Goal: Task Accomplishment & Management: Use online tool/utility

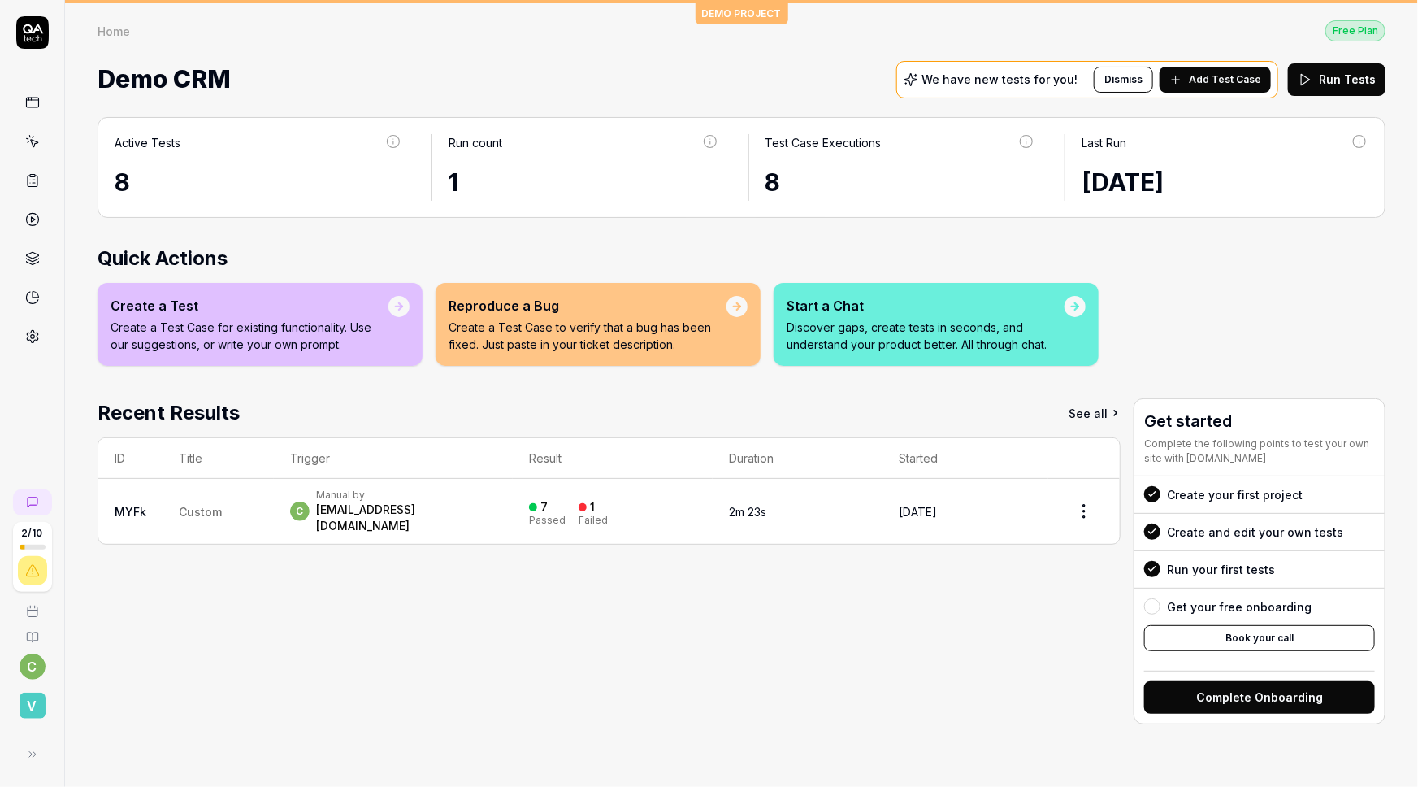
click at [849, 58] on div "Demo CRM We have new tests for you! Dismiss Add Test Case Run Tests" at bounding box center [742, 79] width 1288 height 43
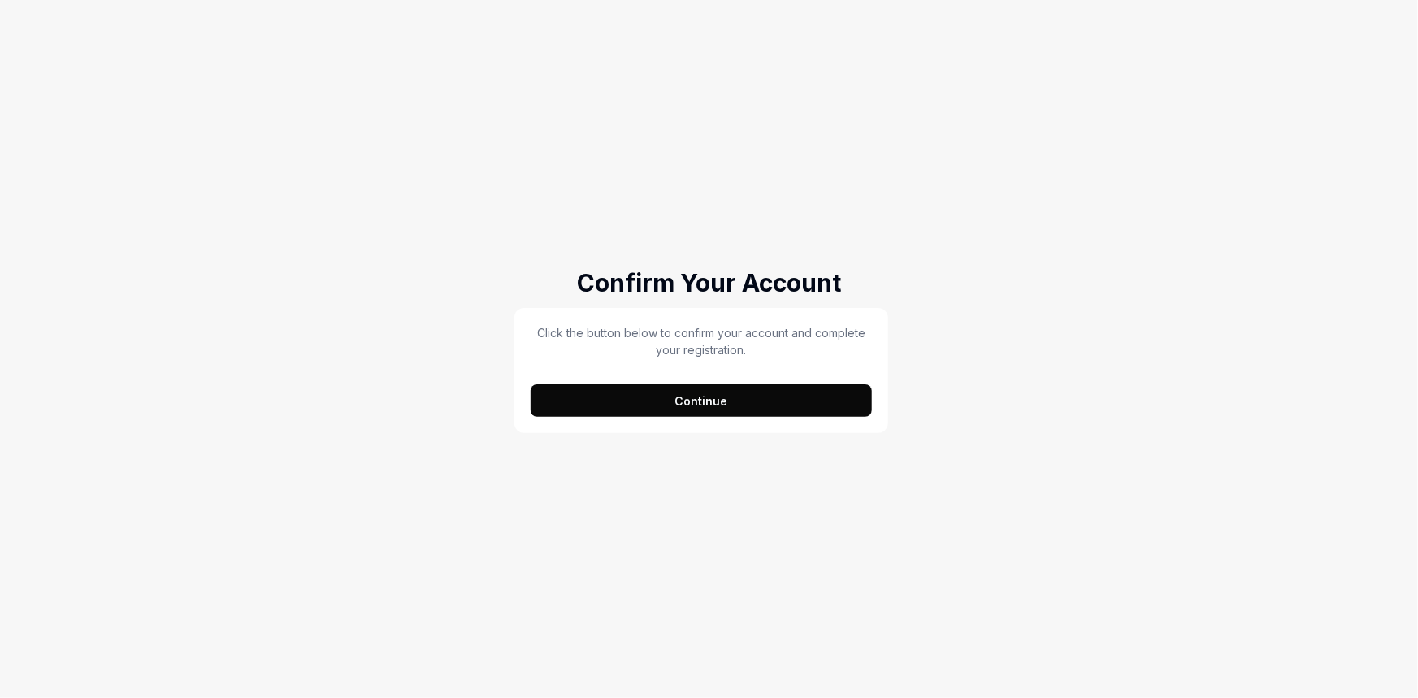
click at [820, 402] on button "Continue" at bounding box center [702, 400] width 342 height 33
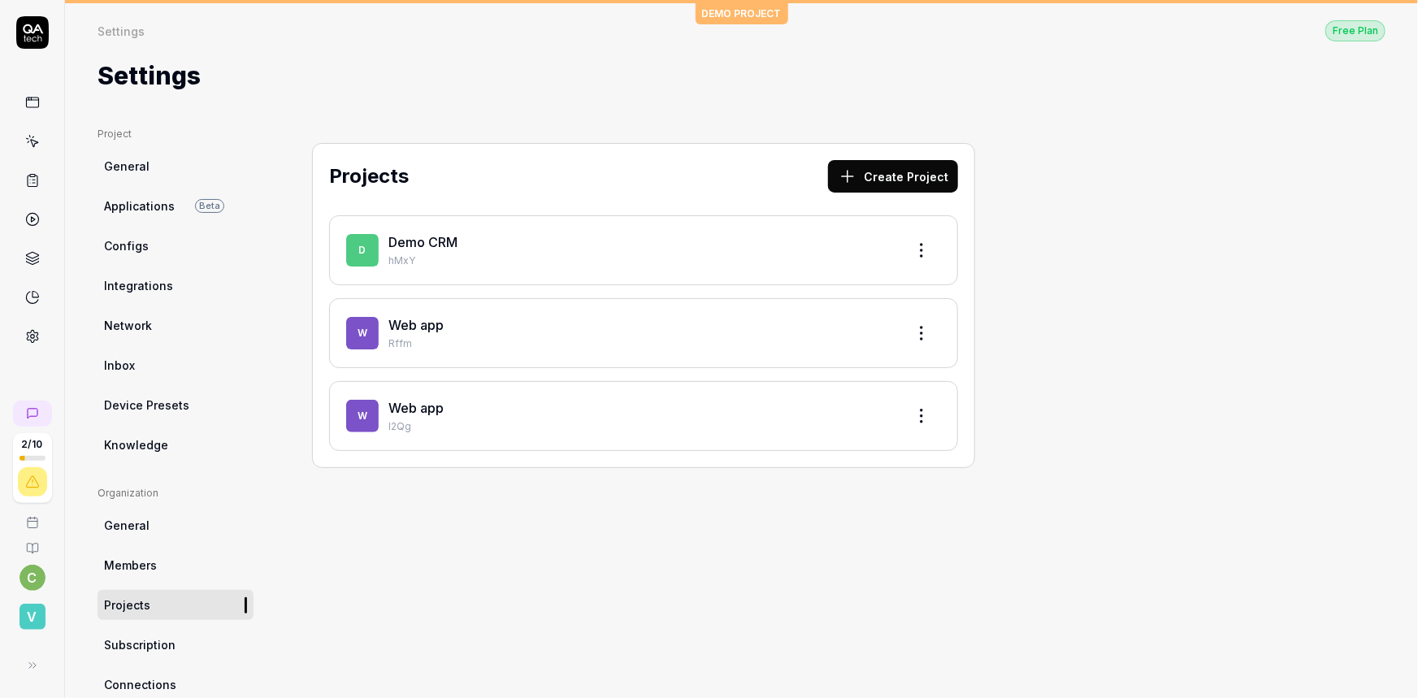
click at [389, 400] on link "Web app" at bounding box center [416, 408] width 55 height 16
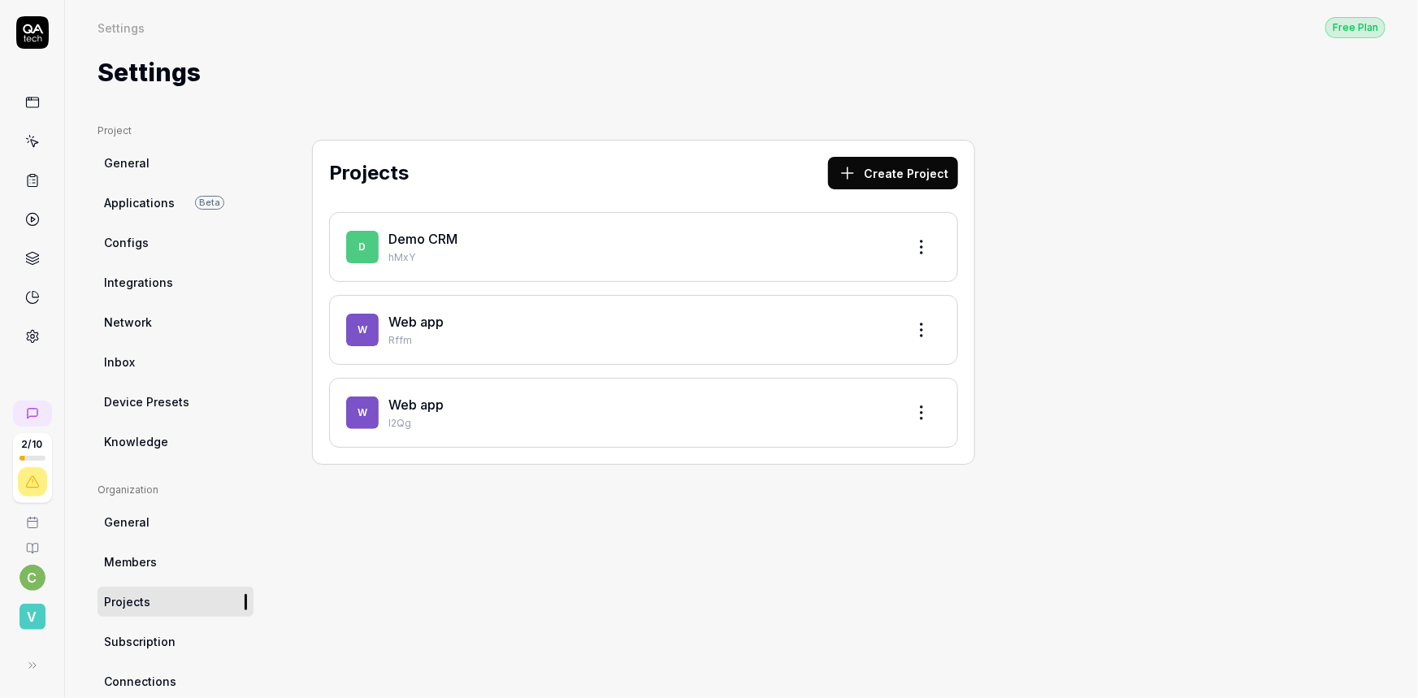
click at [389, 314] on link "Web app" at bounding box center [416, 322] width 55 height 16
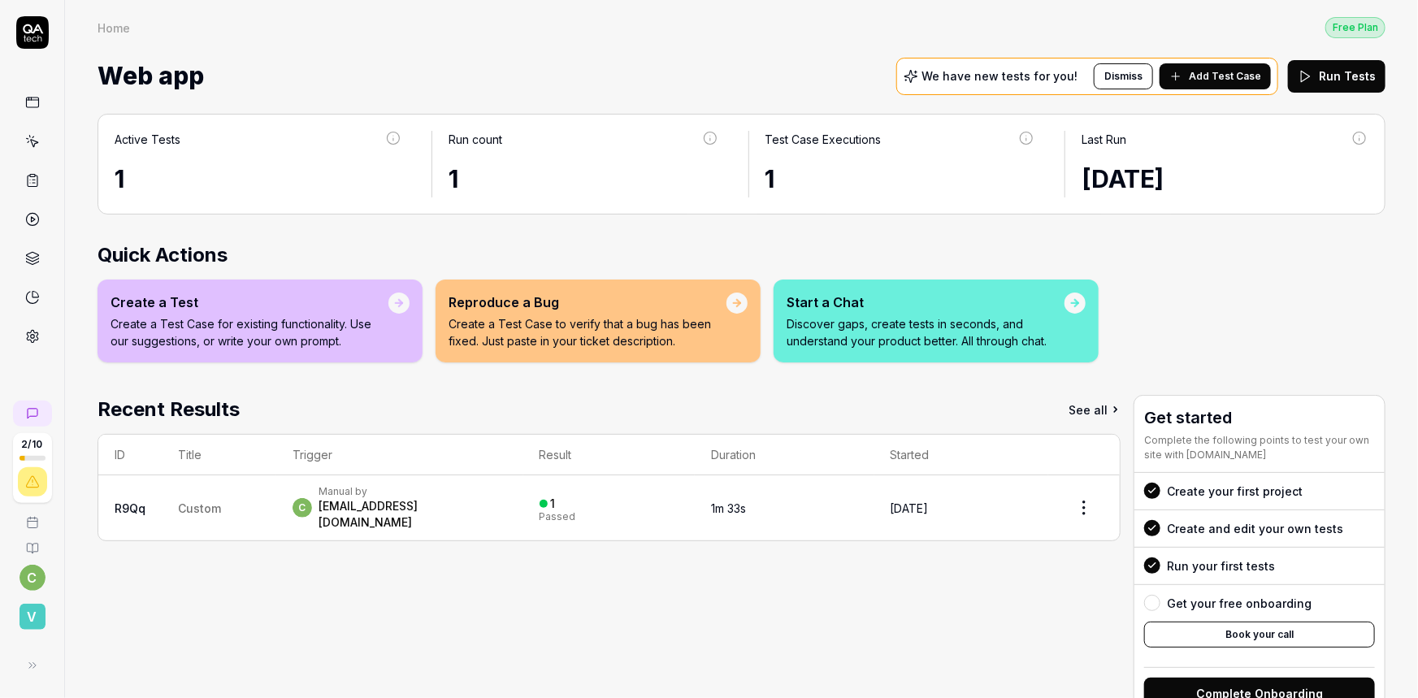
click at [178, 502] on span "Custom" at bounding box center [199, 509] width 43 height 14
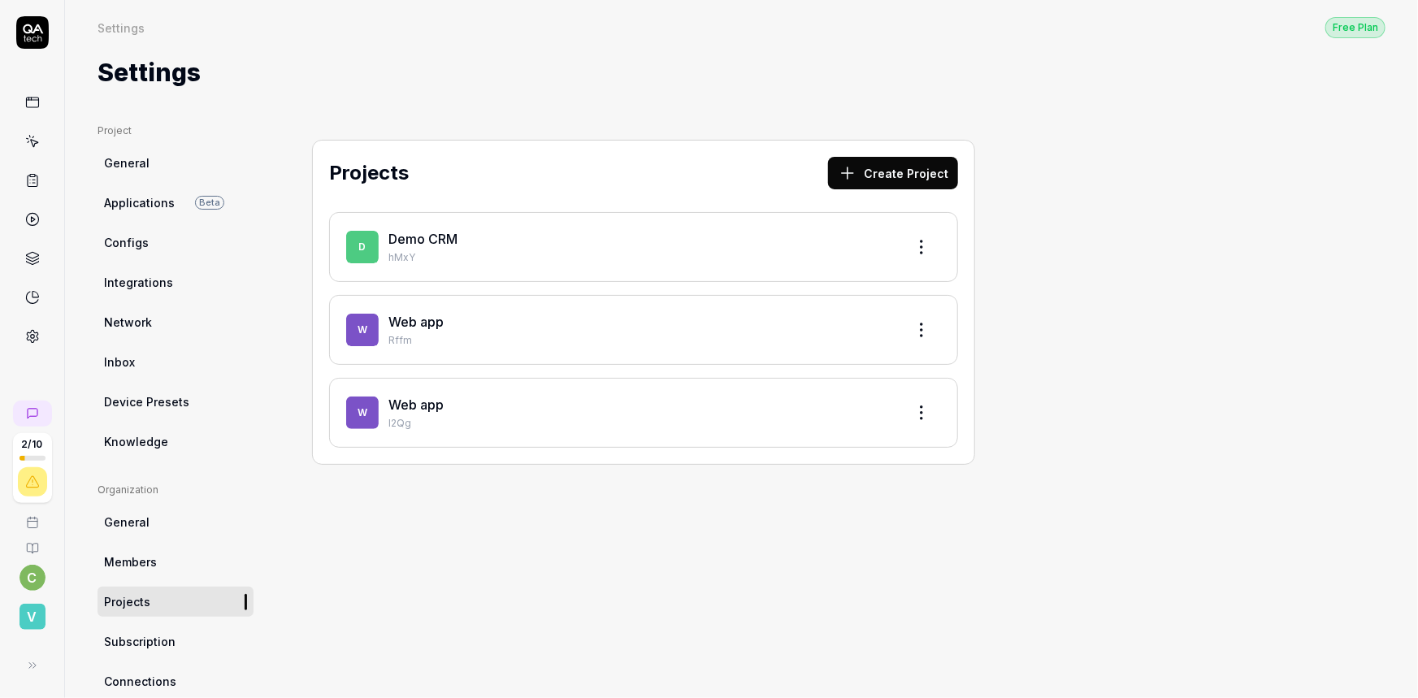
click at [389, 397] on link "Web app" at bounding box center [416, 405] width 55 height 16
click at [389, 231] on link "Demo CRM" at bounding box center [423, 239] width 69 height 16
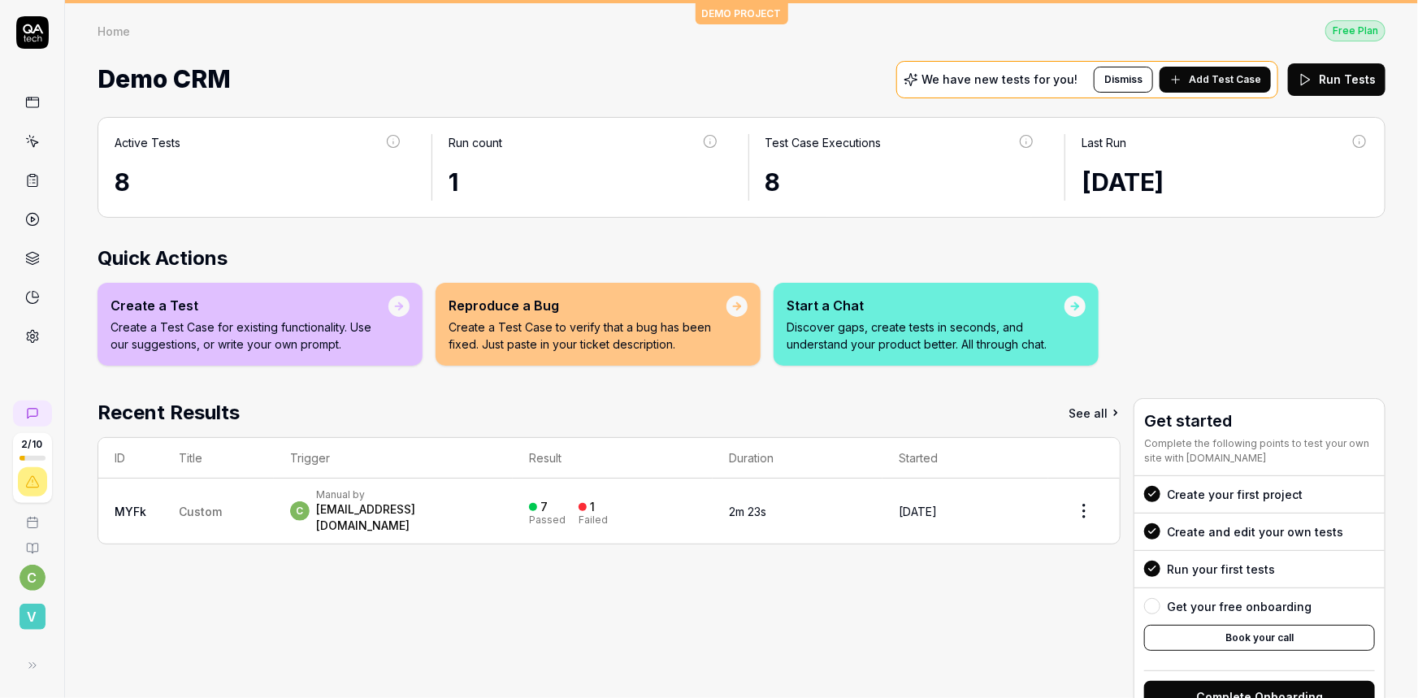
click at [179, 505] on span "Custom" at bounding box center [200, 512] width 43 height 14
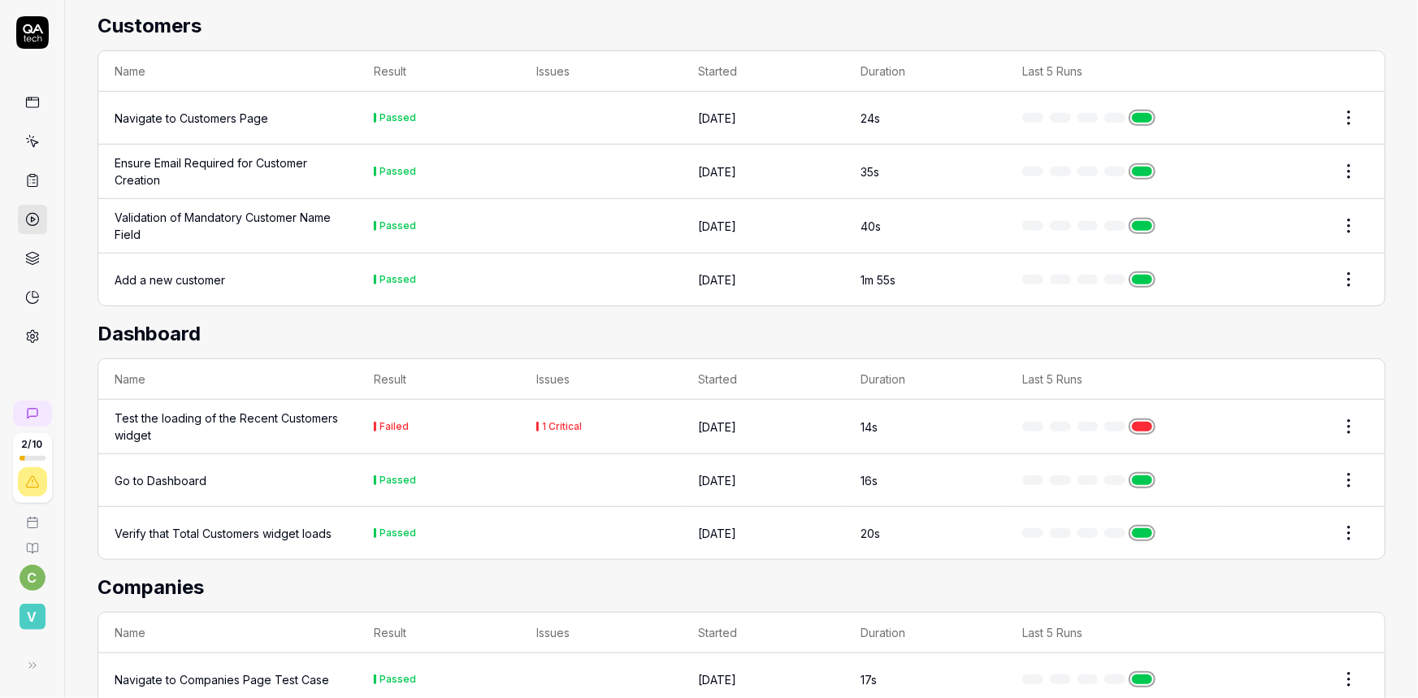
scroll to position [195, 0]
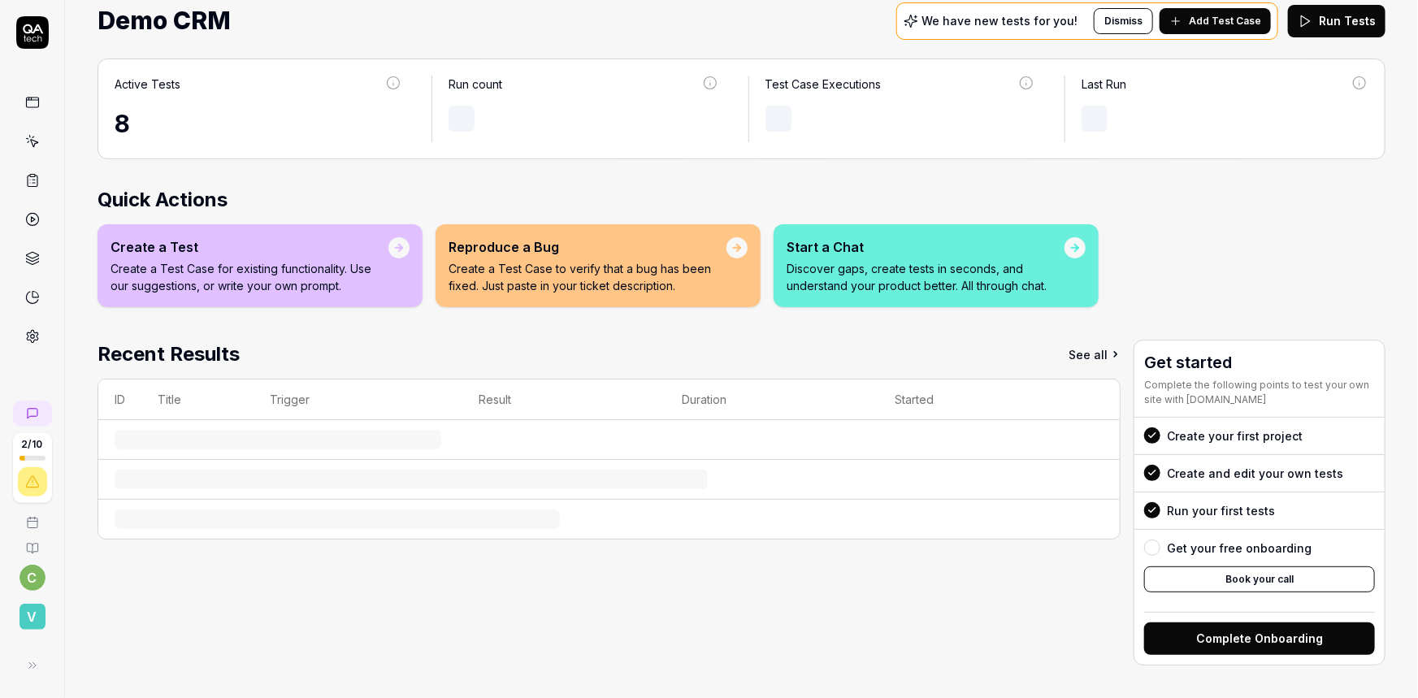
scroll to position [19, 0]
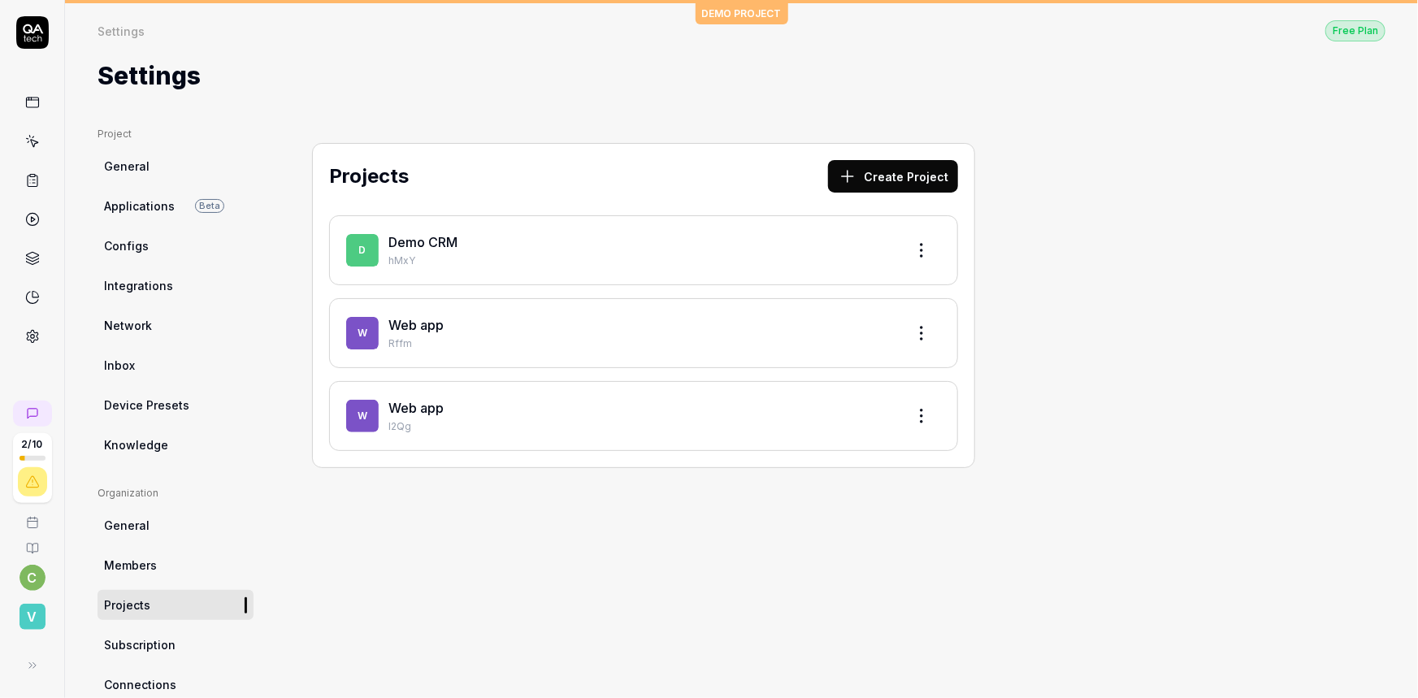
click at [389, 400] on link "Web app" at bounding box center [416, 408] width 55 height 16
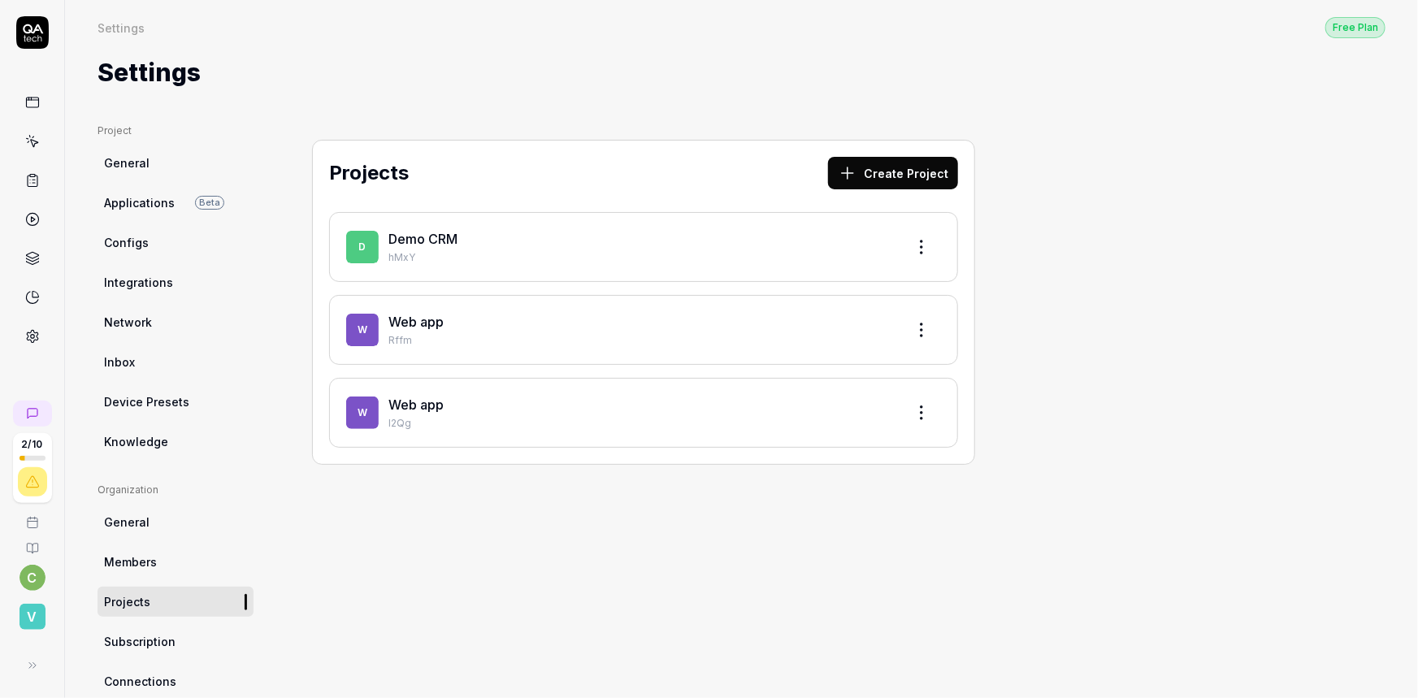
click at [389, 314] on link "Web app" at bounding box center [416, 322] width 55 height 16
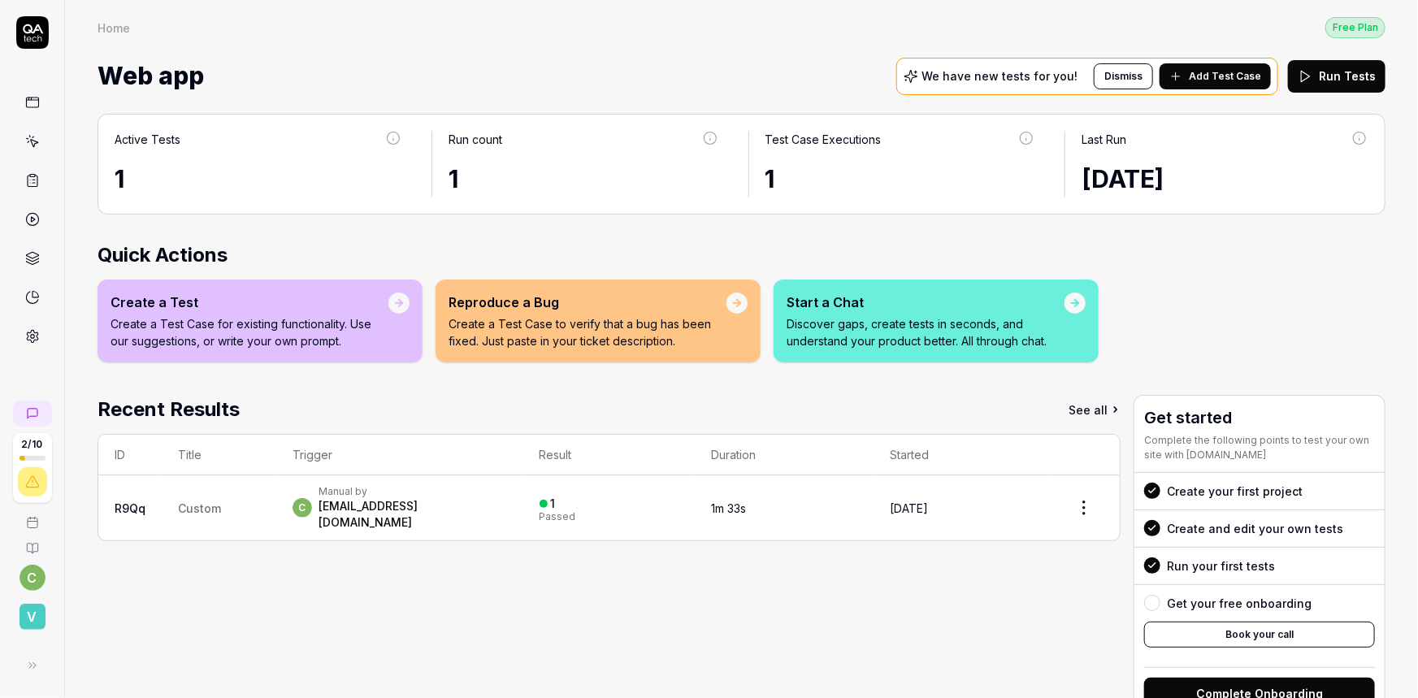
click at [178, 502] on span "Custom" at bounding box center [199, 509] width 43 height 14
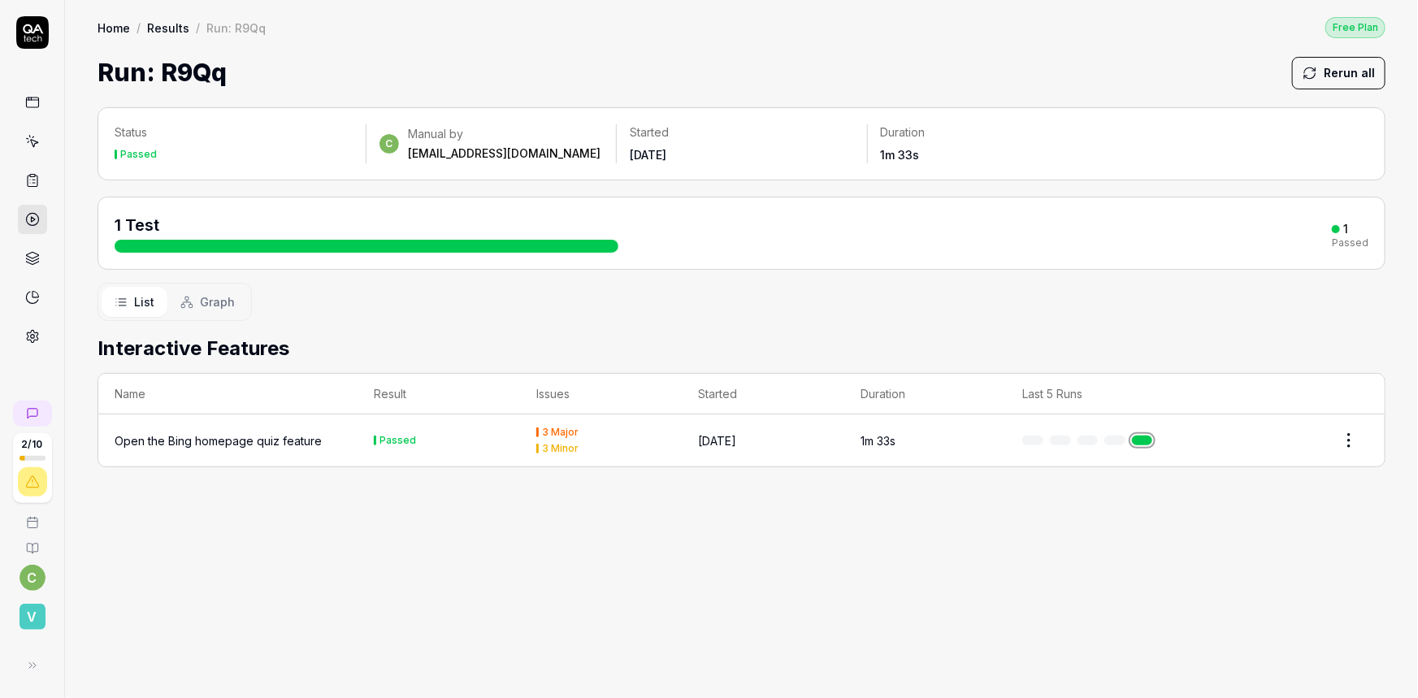
click at [197, 432] on div "Open the Bing homepage quiz feature" at bounding box center [218, 440] width 207 height 17
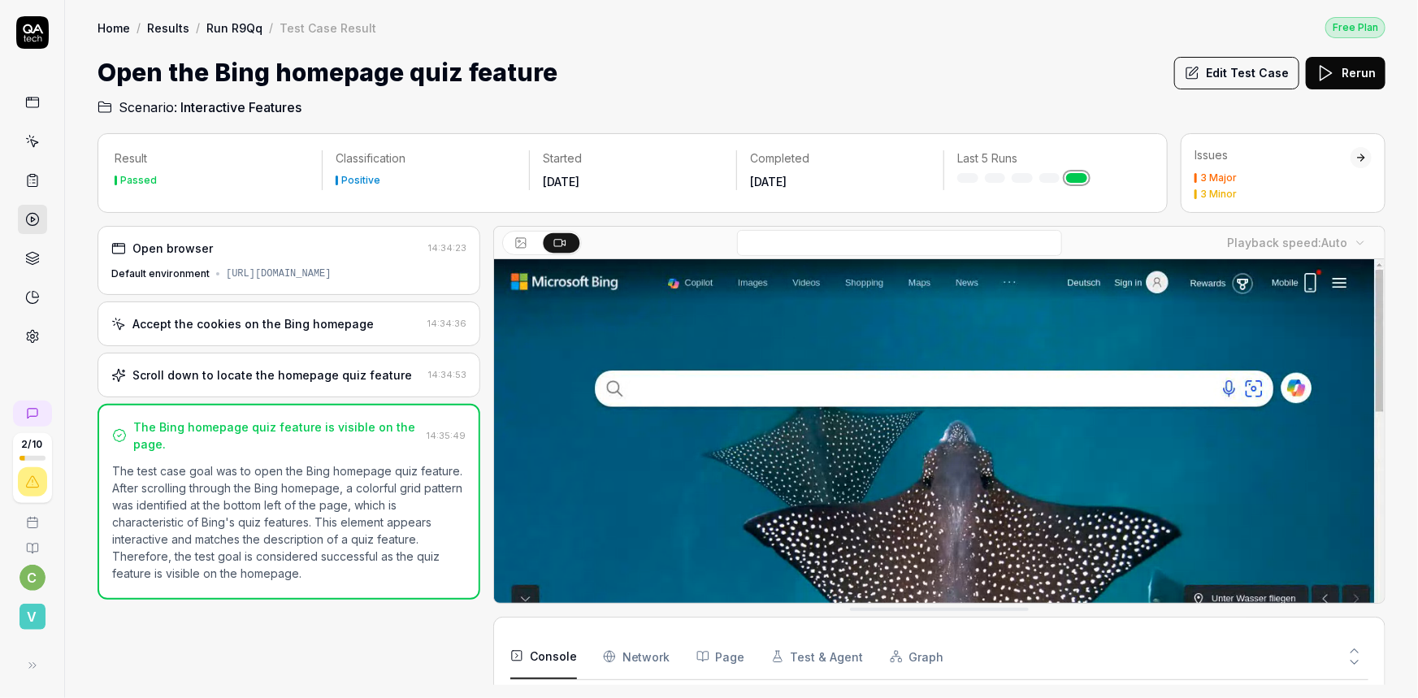
click at [172, 463] on p "The test case goal was to open the Bing homepage quiz feature. After scrolling …" at bounding box center [289, 522] width 354 height 119
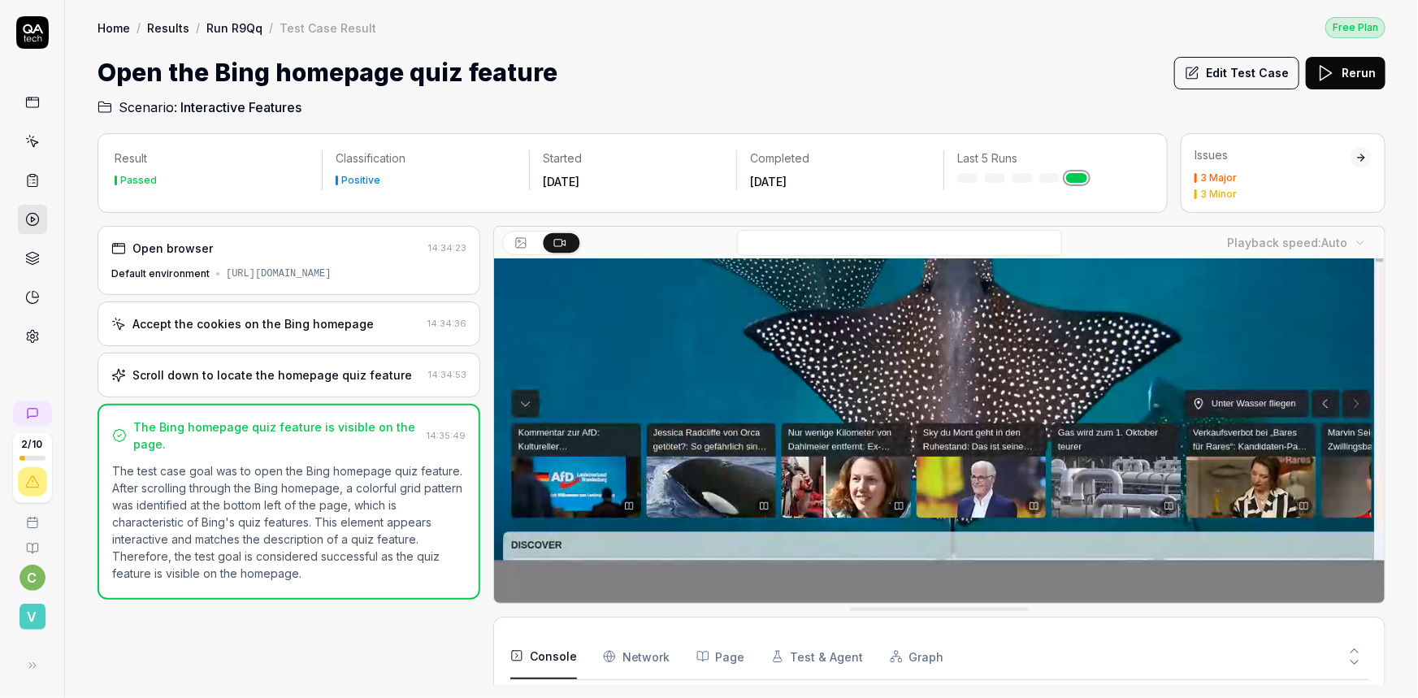
click at [667, 507] on video at bounding box center [939, 342] width 891 height 557
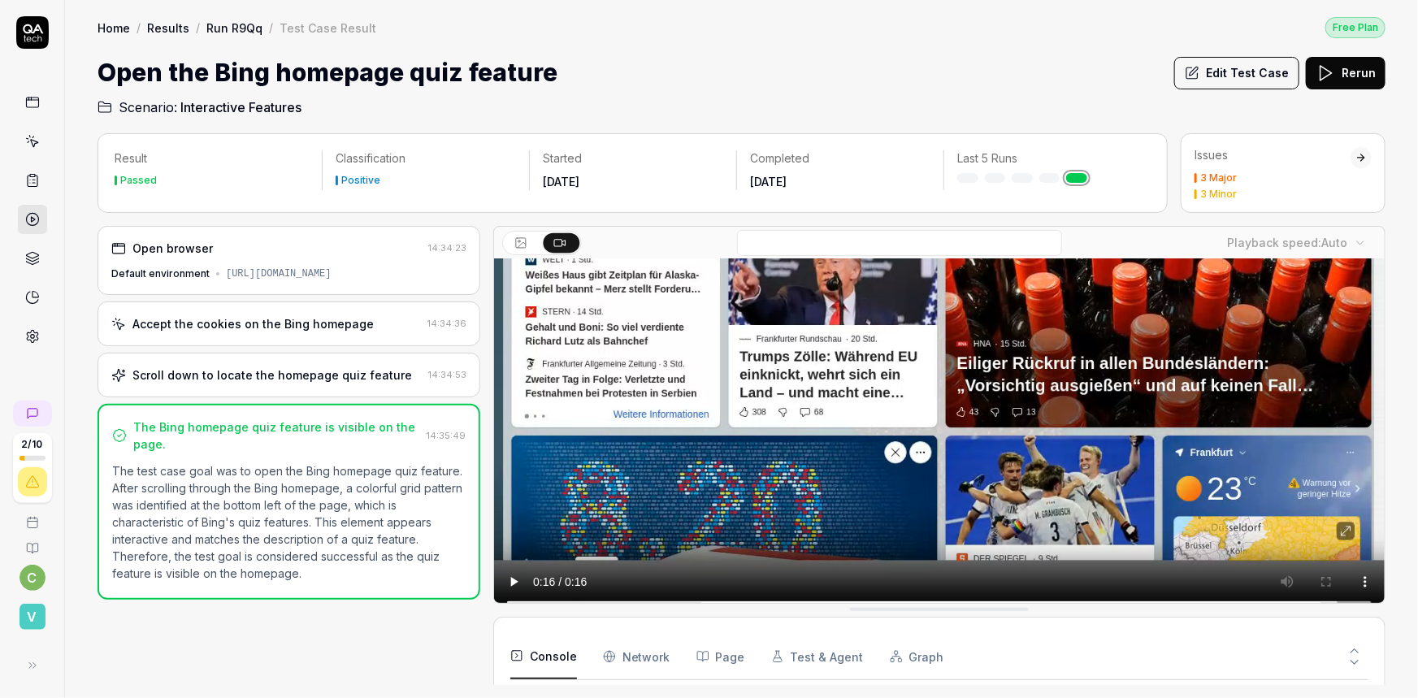
scroll to position [0, 0]
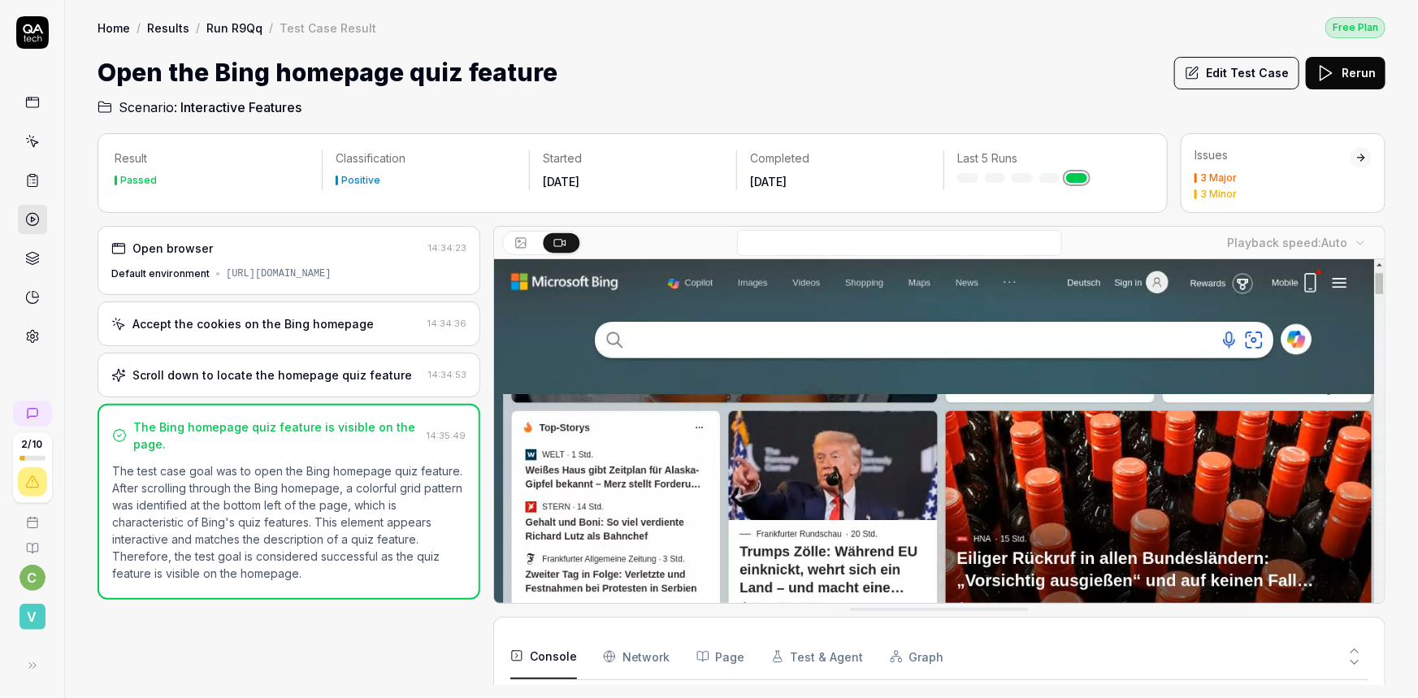
click at [165, 315] on div "Accept the cookies on the Bing homepage" at bounding box center [252, 323] width 241 height 17
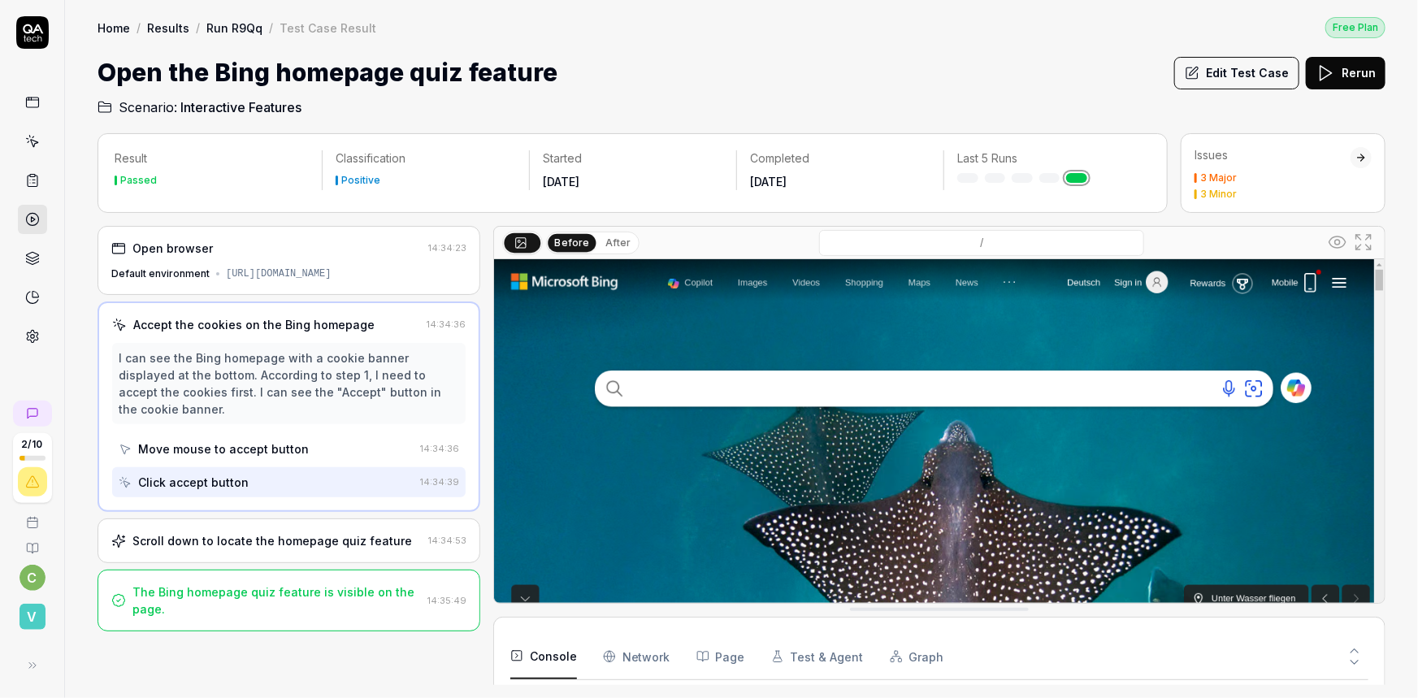
click at [599, 234] on button "After" at bounding box center [618, 243] width 38 height 18
click at [549, 234] on button "Before" at bounding box center [572, 243] width 47 height 18
click at [599, 234] on button "After" at bounding box center [618, 243] width 38 height 18
click at [549, 234] on button "Before" at bounding box center [572, 243] width 47 height 18
click at [599, 234] on button "After" at bounding box center [618, 243] width 38 height 18
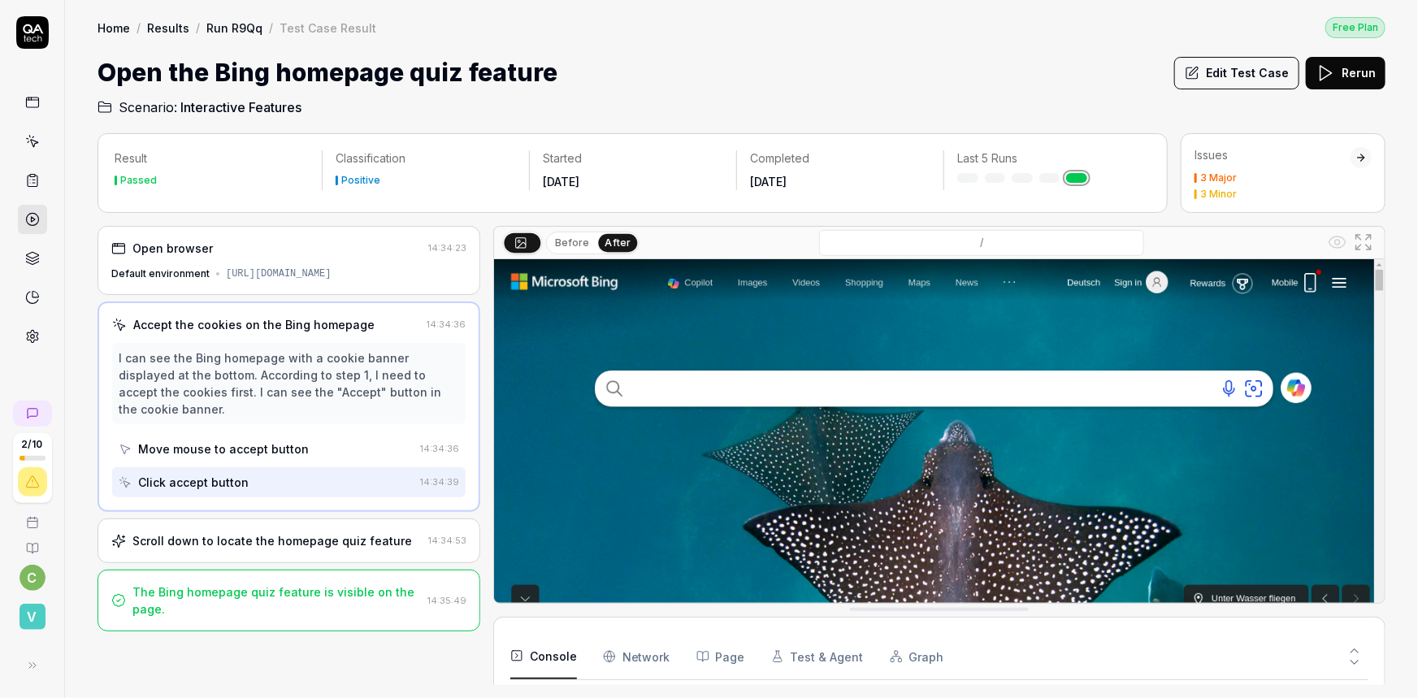
click at [549, 234] on button "Before" at bounding box center [572, 243] width 47 height 18
click at [599, 234] on button "After" at bounding box center [618, 243] width 38 height 18
click at [549, 234] on button "Before" at bounding box center [572, 243] width 47 height 18
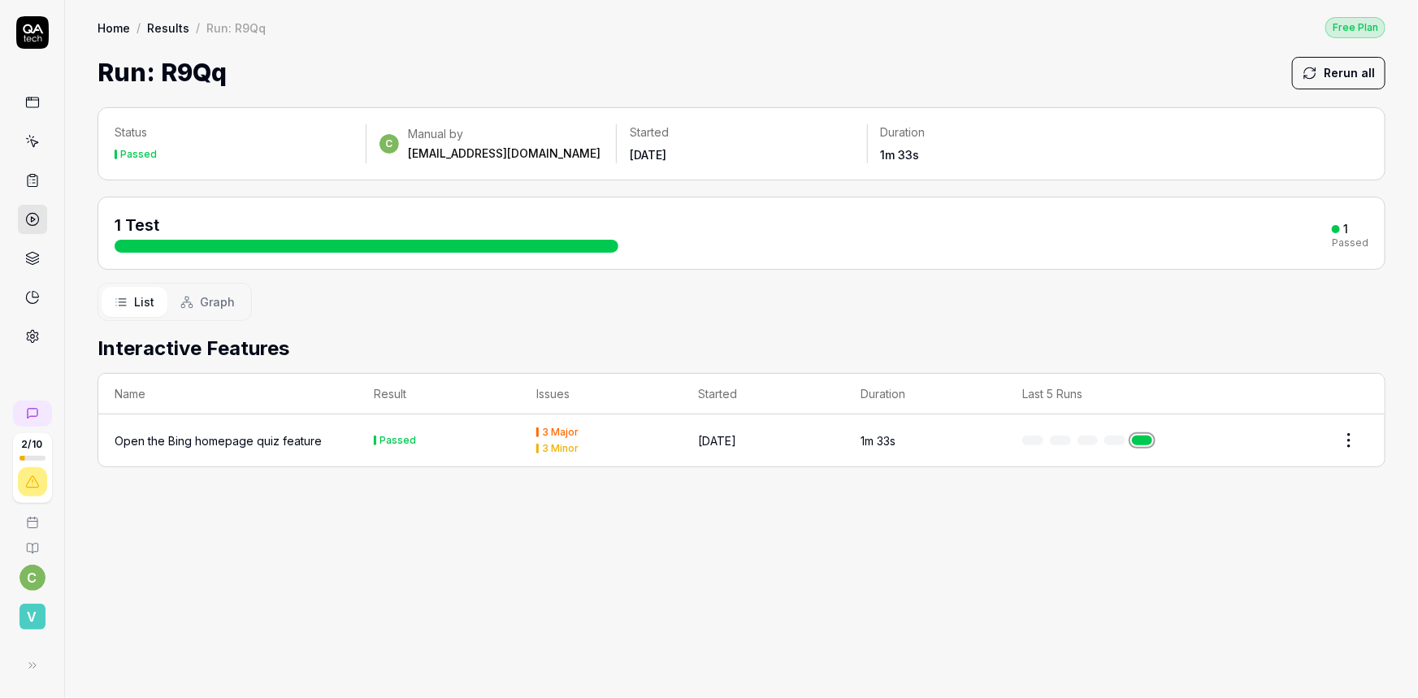
click at [542, 428] on div "3 Major" at bounding box center [560, 433] width 37 height 10
click at [118, 432] on div "Open the Bing homepage quiz feature" at bounding box center [218, 440] width 207 height 17
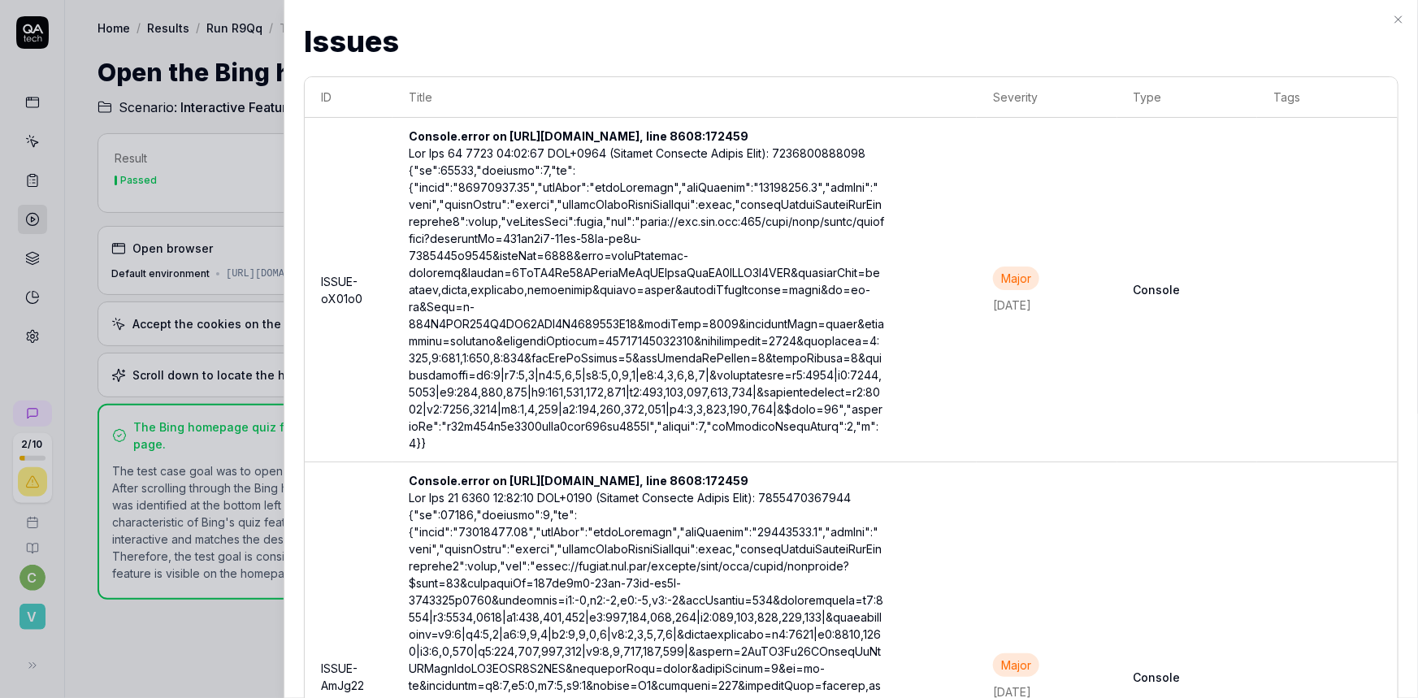
scroll to position [384, 0]
click at [726, 350] on div at bounding box center [647, 298] width 476 height 307
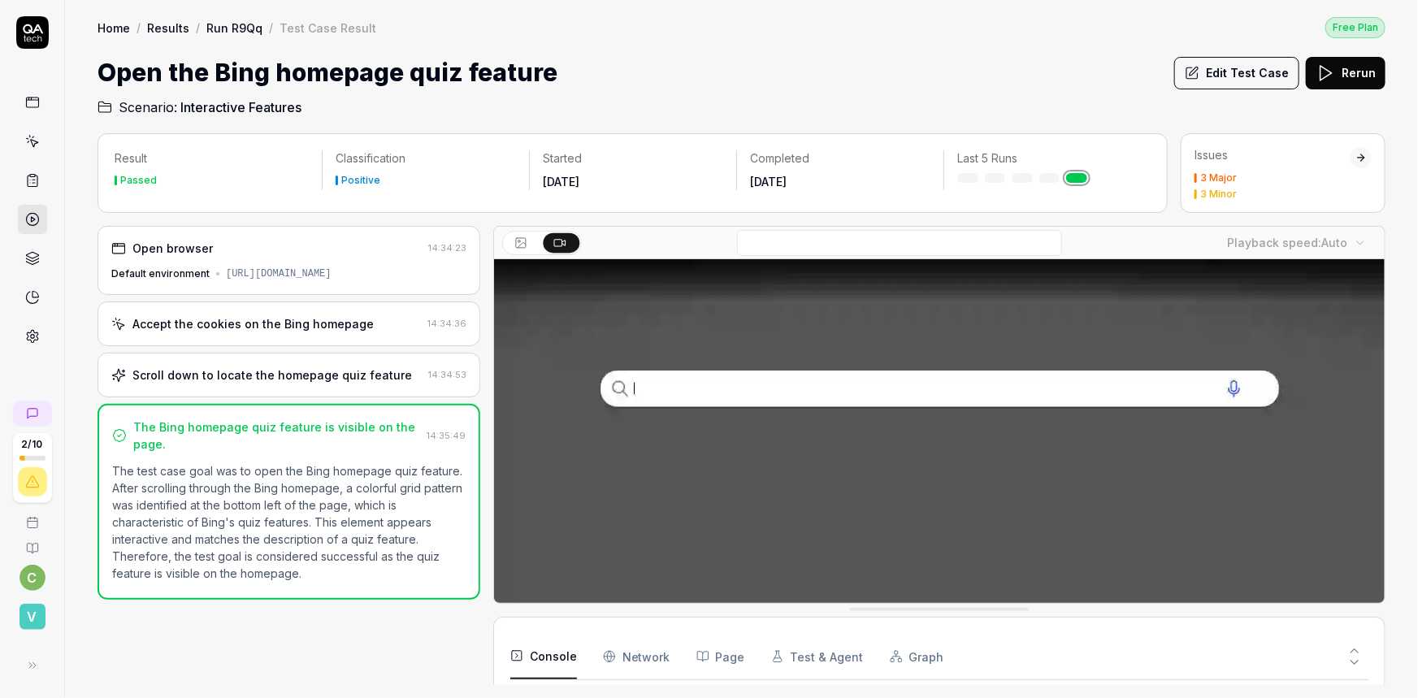
scroll to position [471, 0]
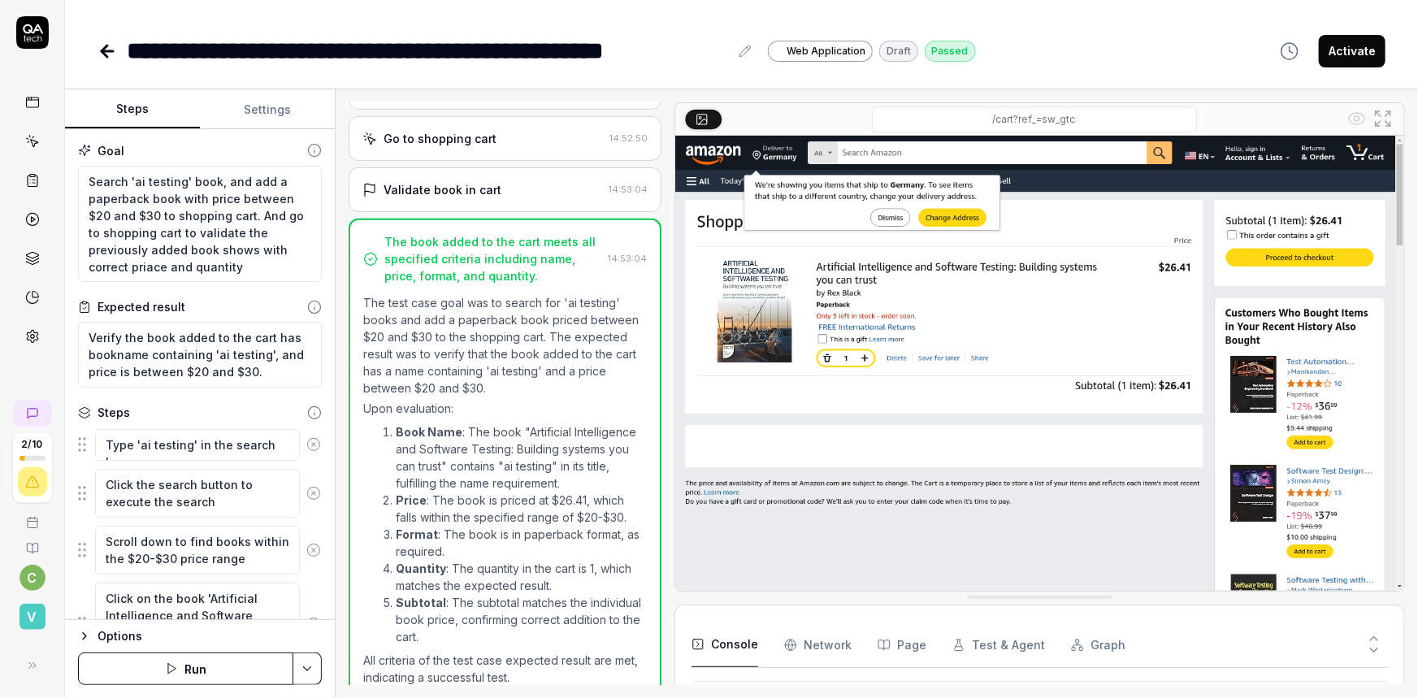
click at [65, 30] on div "**********" at bounding box center [741, 34] width 1353 height 69
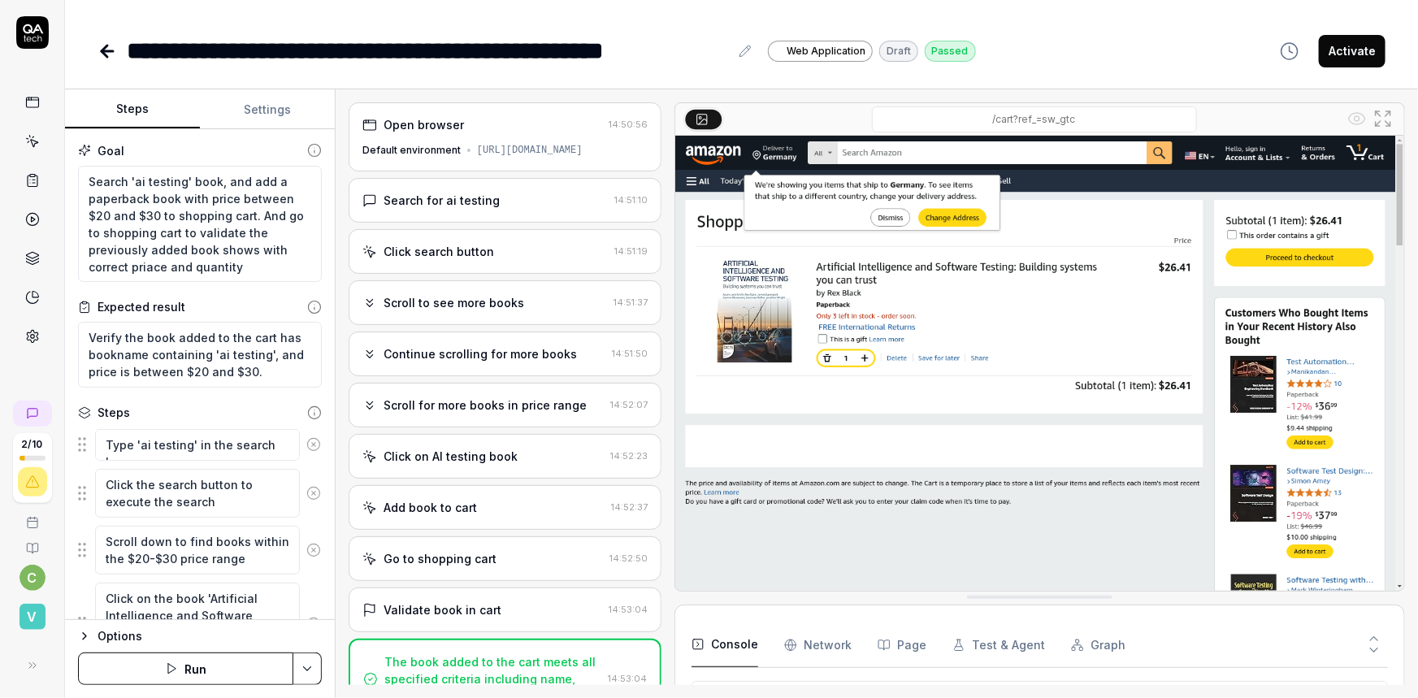
click at [408, 192] on div "Search for ai testing" at bounding box center [442, 200] width 116 height 17
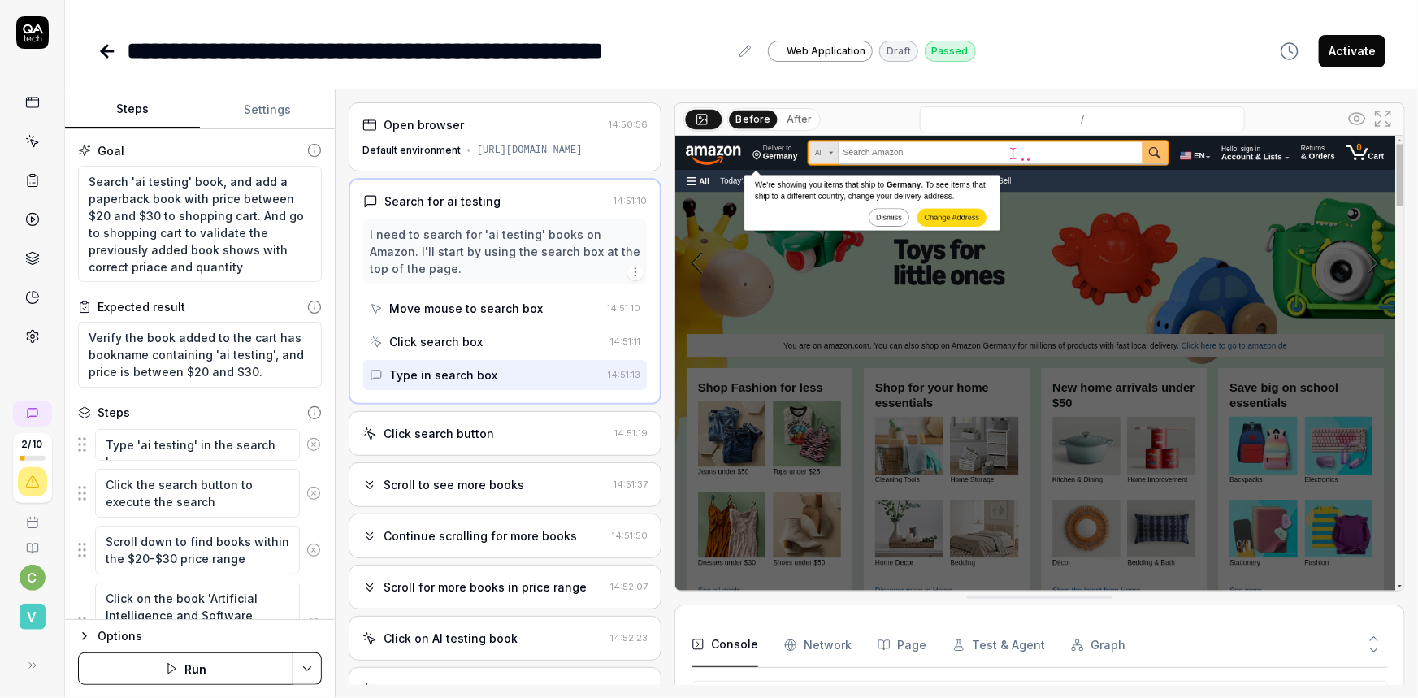
click at [780, 111] on button "After" at bounding box center [799, 120] width 38 height 18
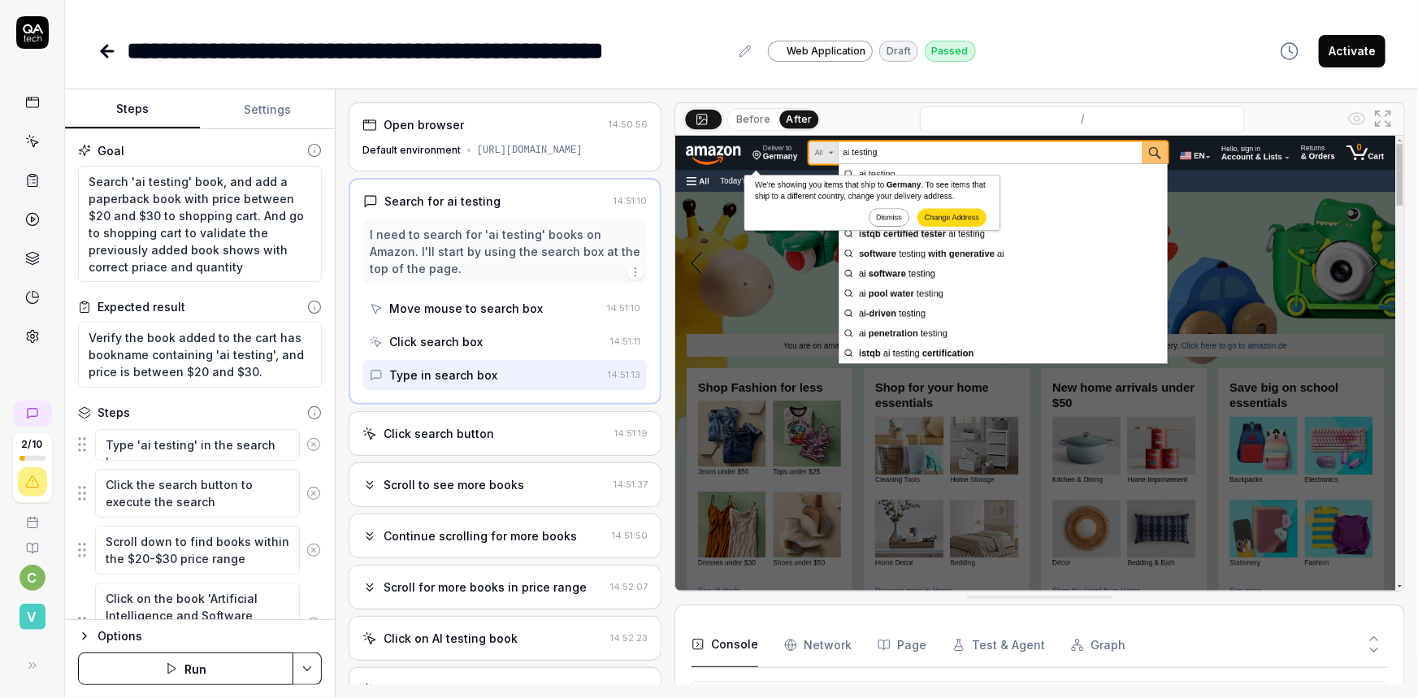
click at [423, 425] on div "Click search button" at bounding box center [439, 433] width 111 height 17
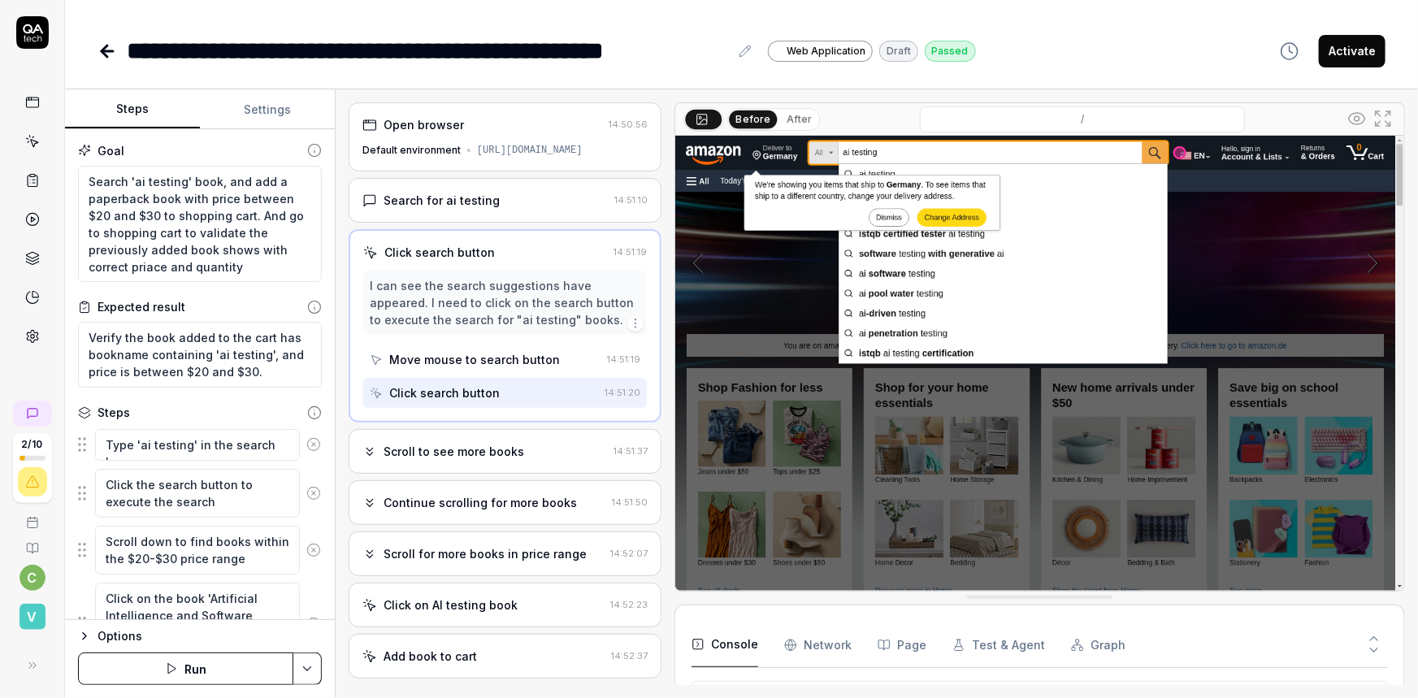
click at [780, 111] on button "After" at bounding box center [799, 120] width 38 height 18
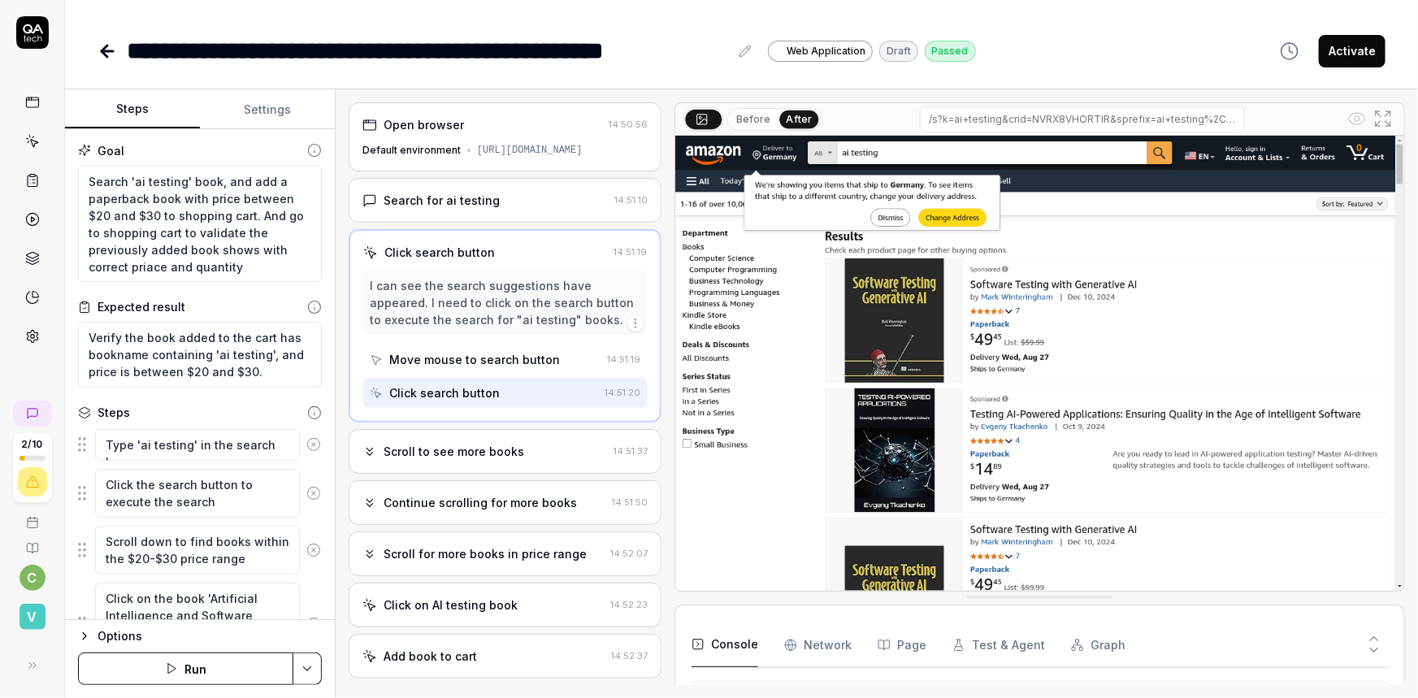
click at [384, 443] on div "Scroll to see more books" at bounding box center [454, 451] width 141 height 17
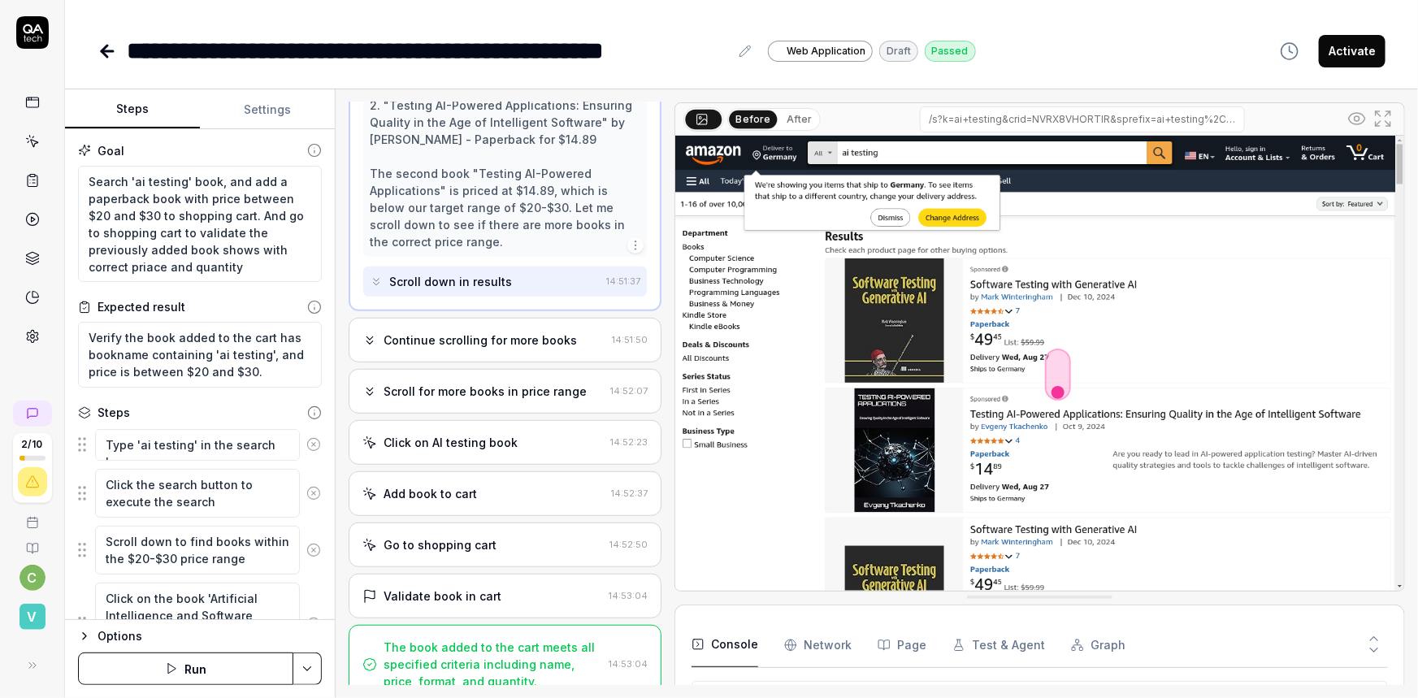
scroll to position [130, 0]
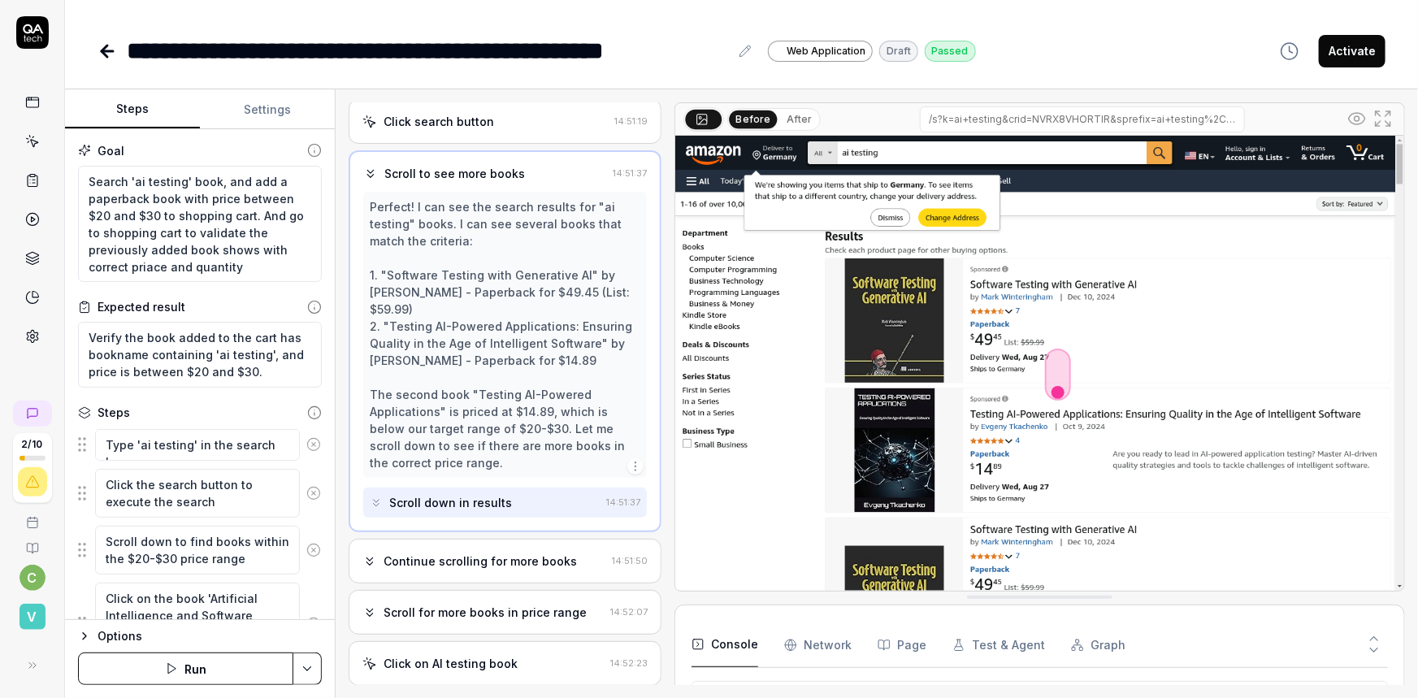
click at [455, 553] on div "Continue scrolling for more books" at bounding box center [480, 561] width 193 height 17
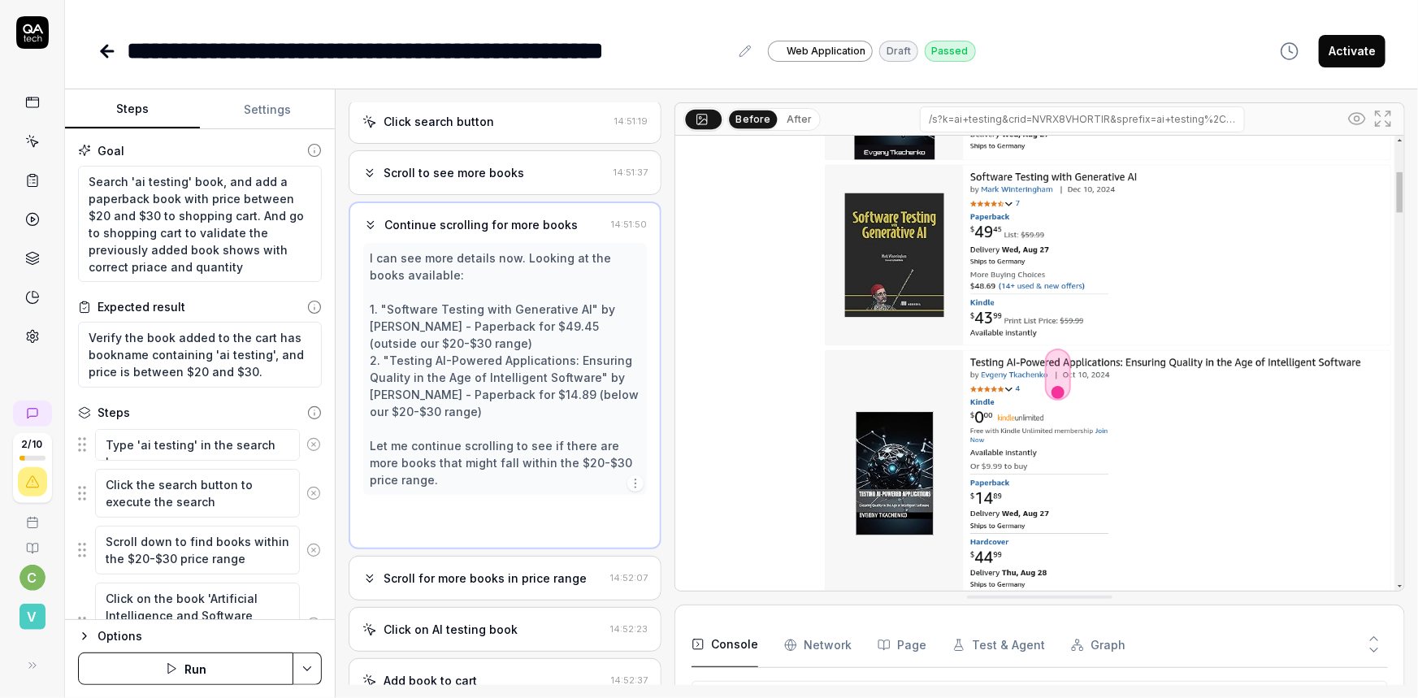
scroll to position [0, 0]
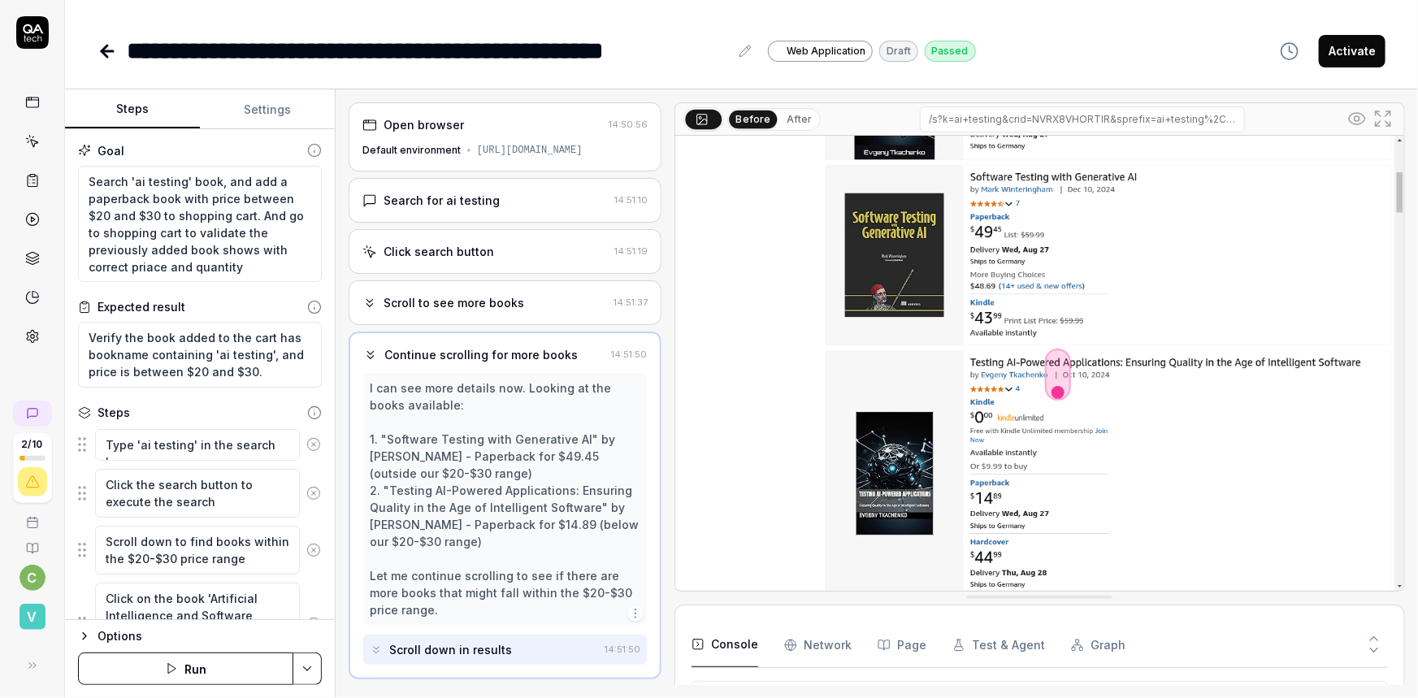
click at [441, 124] on div "Open browser 14:50:56 Default environment https://www.amazon.com" at bounding box center [505, 136] width 313 height 69
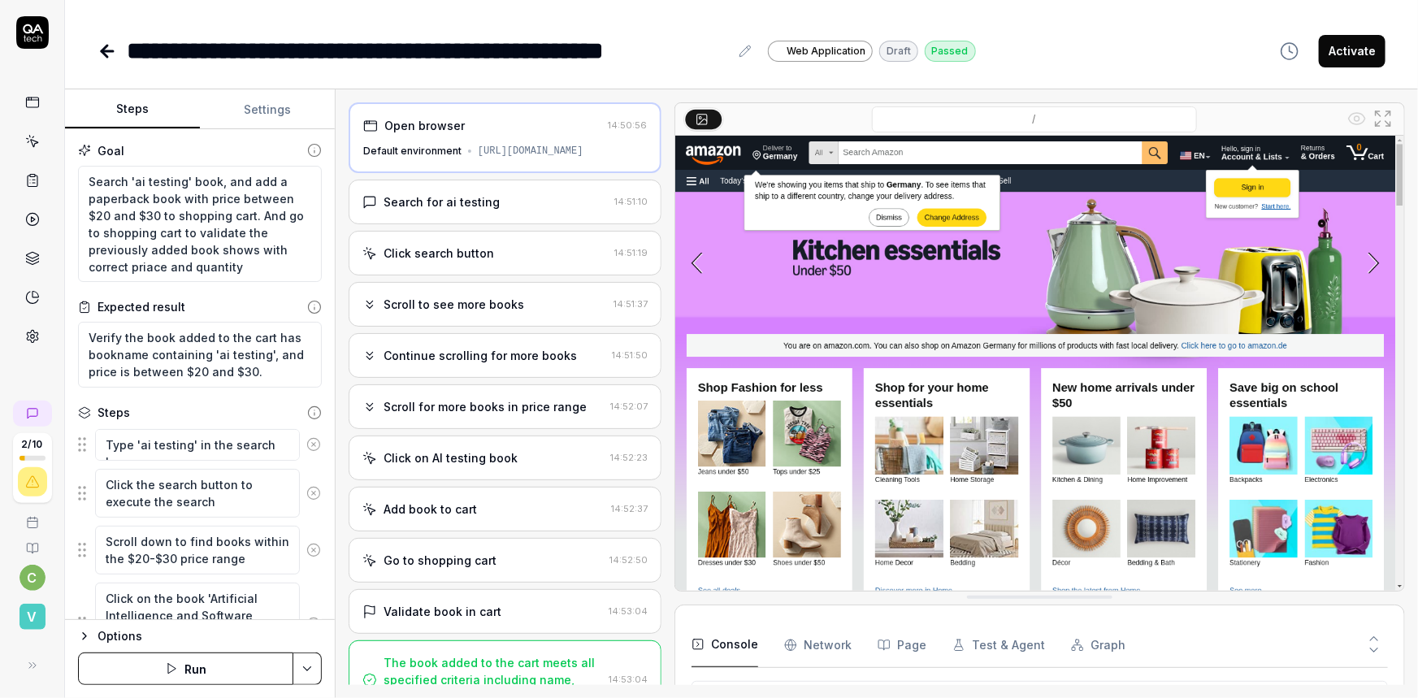
scroll to position [15, 0]
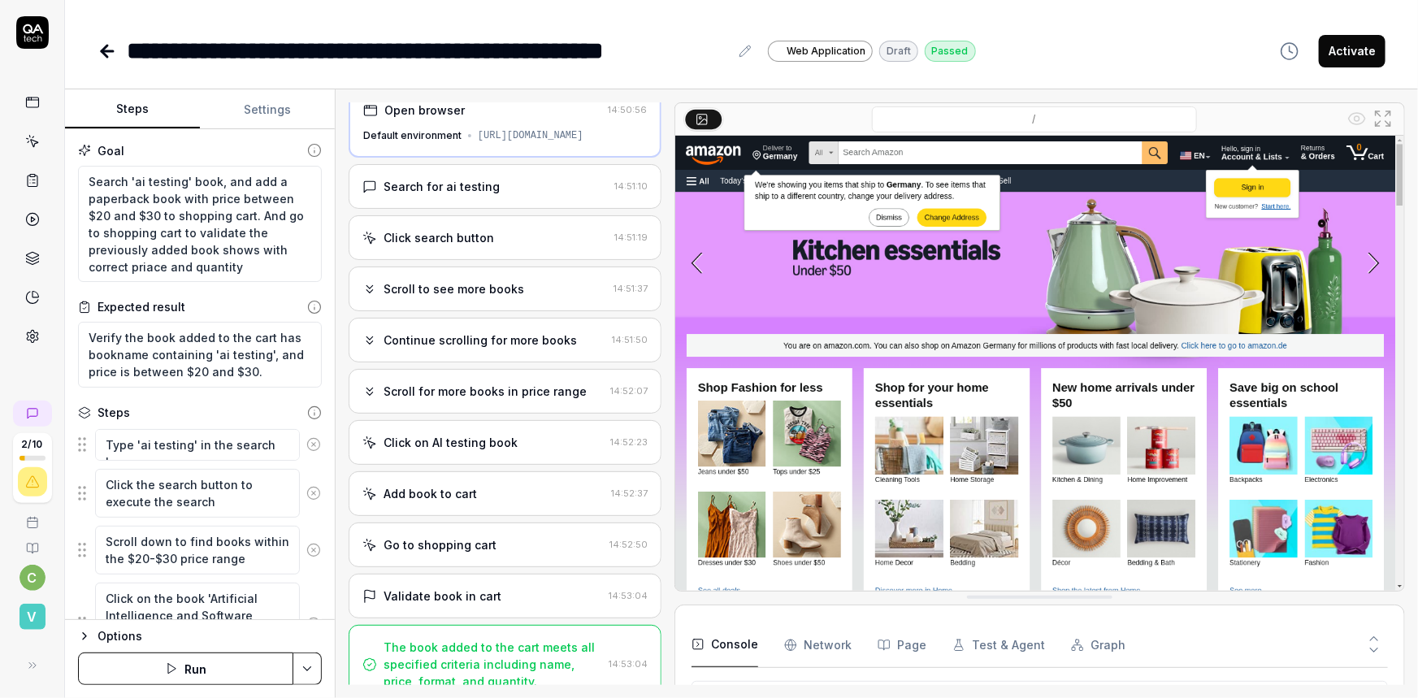
click at [227, 95] on button "Settings" at bounding box center [267, 109] width 135 height 39
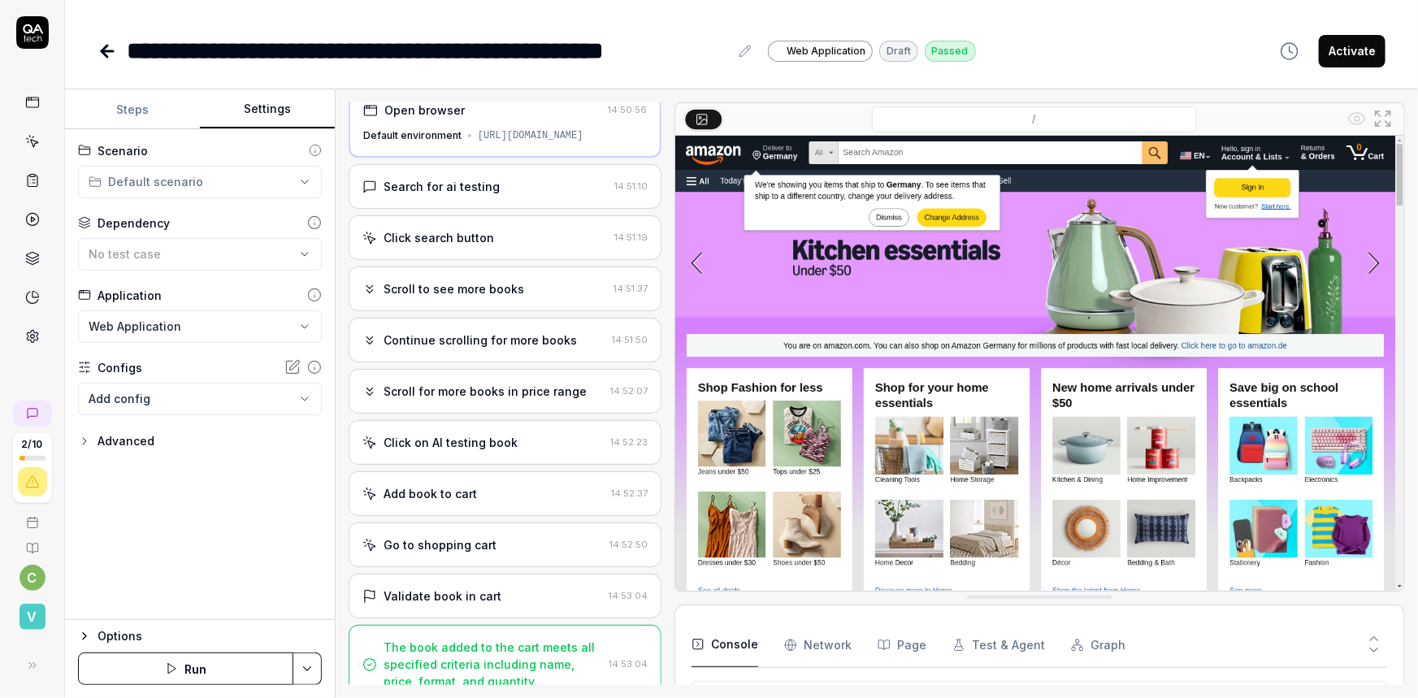
click at [78, 435] on icon "button" at bounding box center [84, 441] width 13 height 13
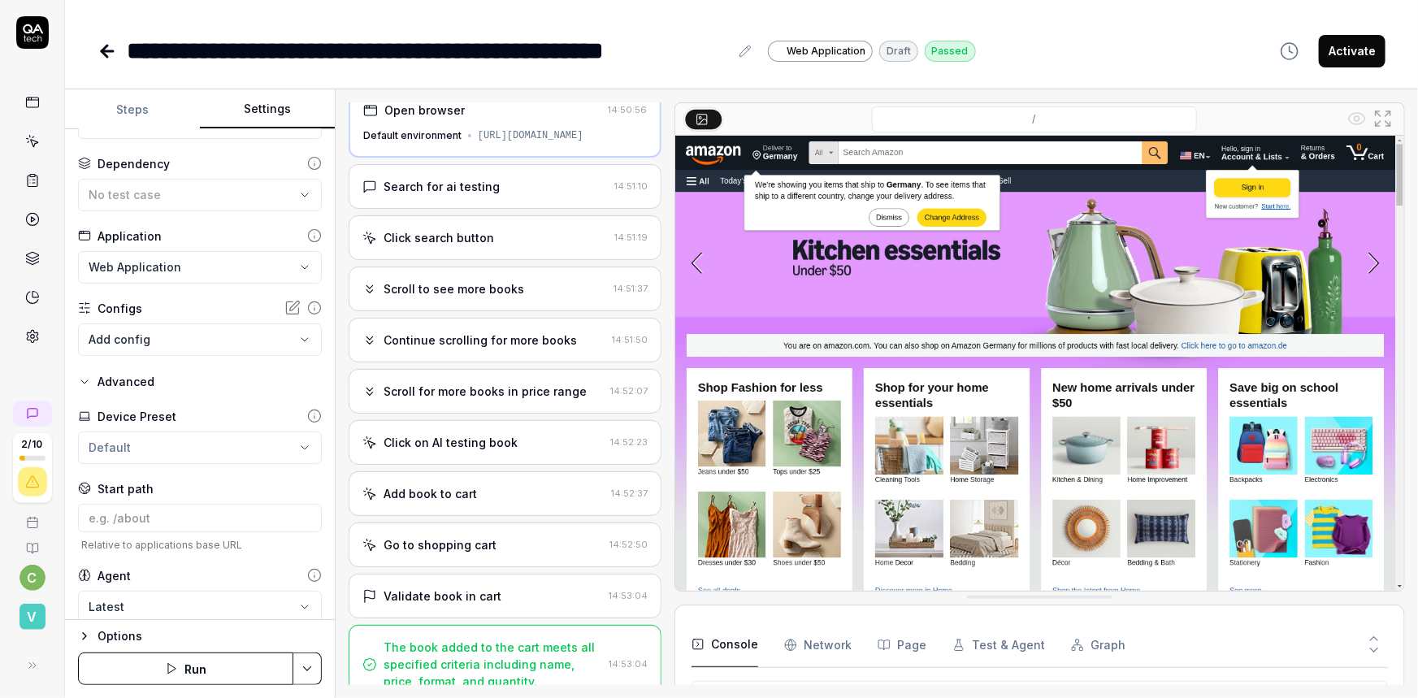
click at [154, 587] on body "**********" at bounding box center [709, 349] width 1418 height 698
click at [78, 98] on html "**********" at bounding box center [709, 349] width 1418 height 698
click at [73, 92] on button "Steps" at bounding box center [132, 109] width 135 height 39
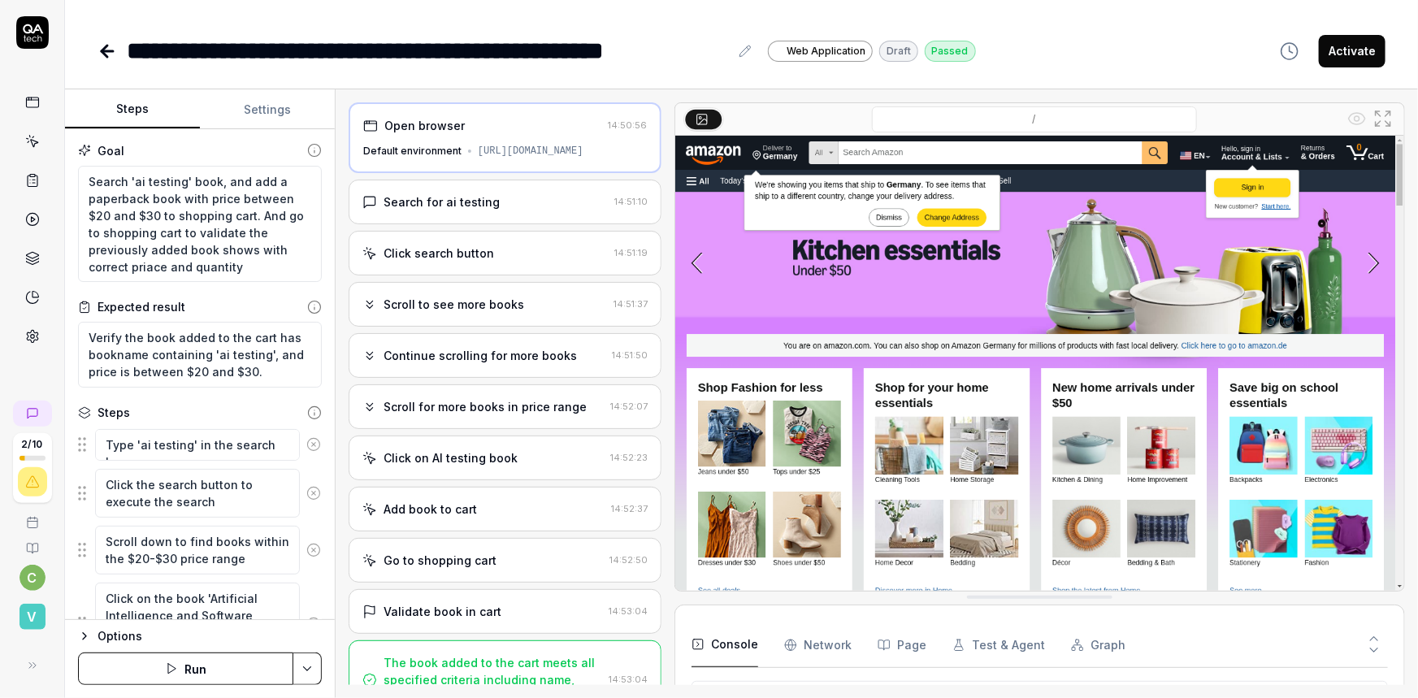
scroll to position [15, 0]
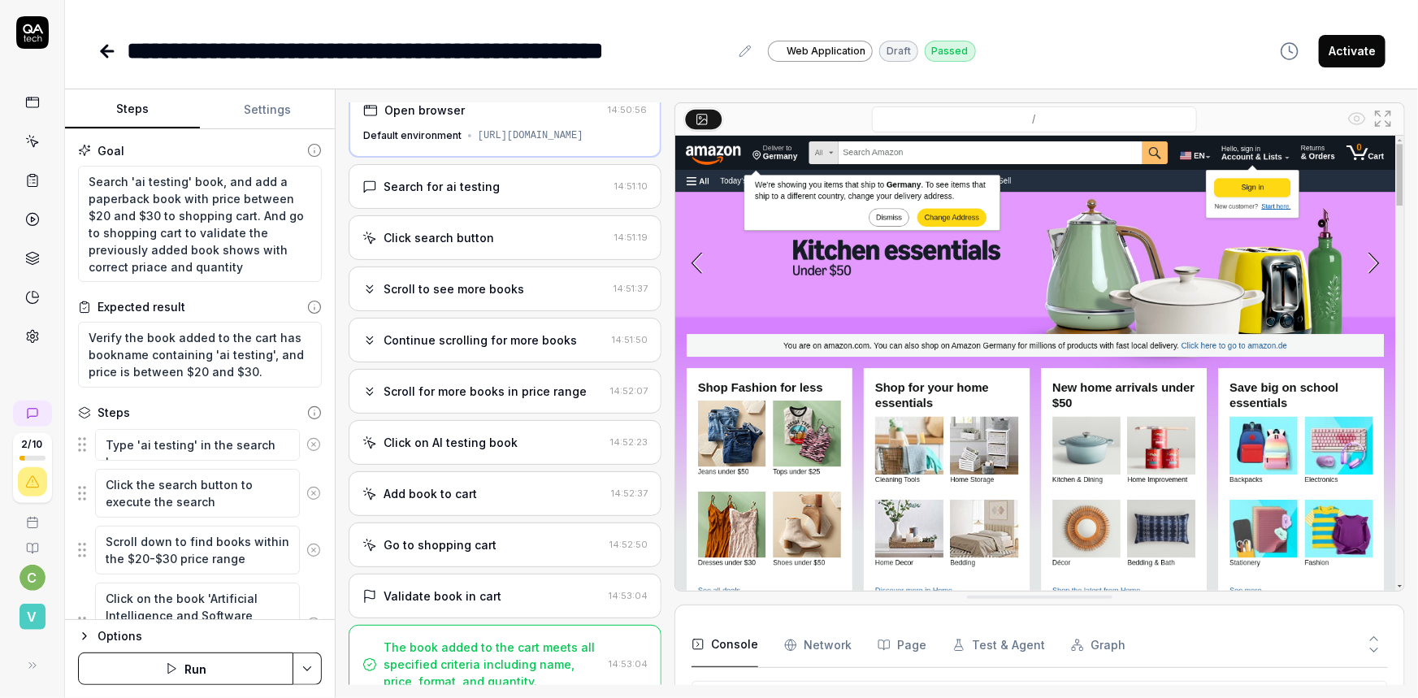
click at [409, 485] on div "Add book to cart" at bounding box center [430, 493] width 93 height 17
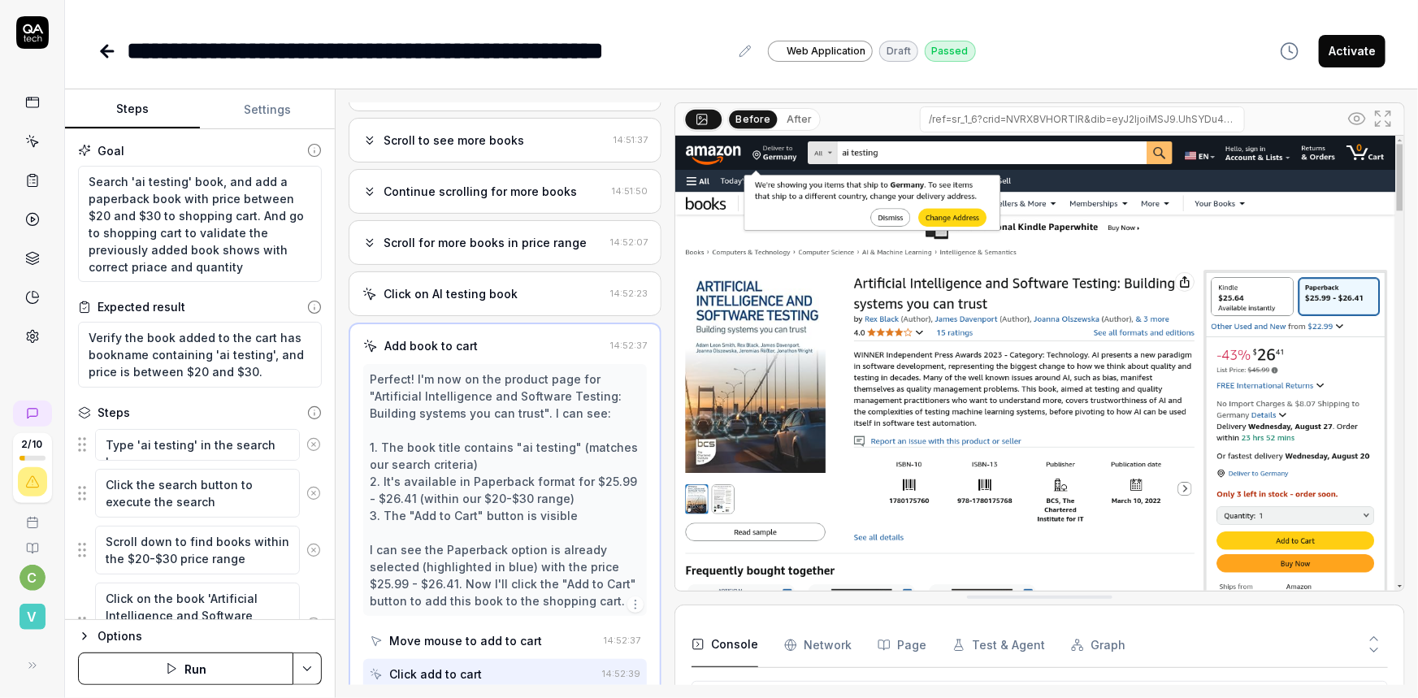
scroll to position [350, 0]
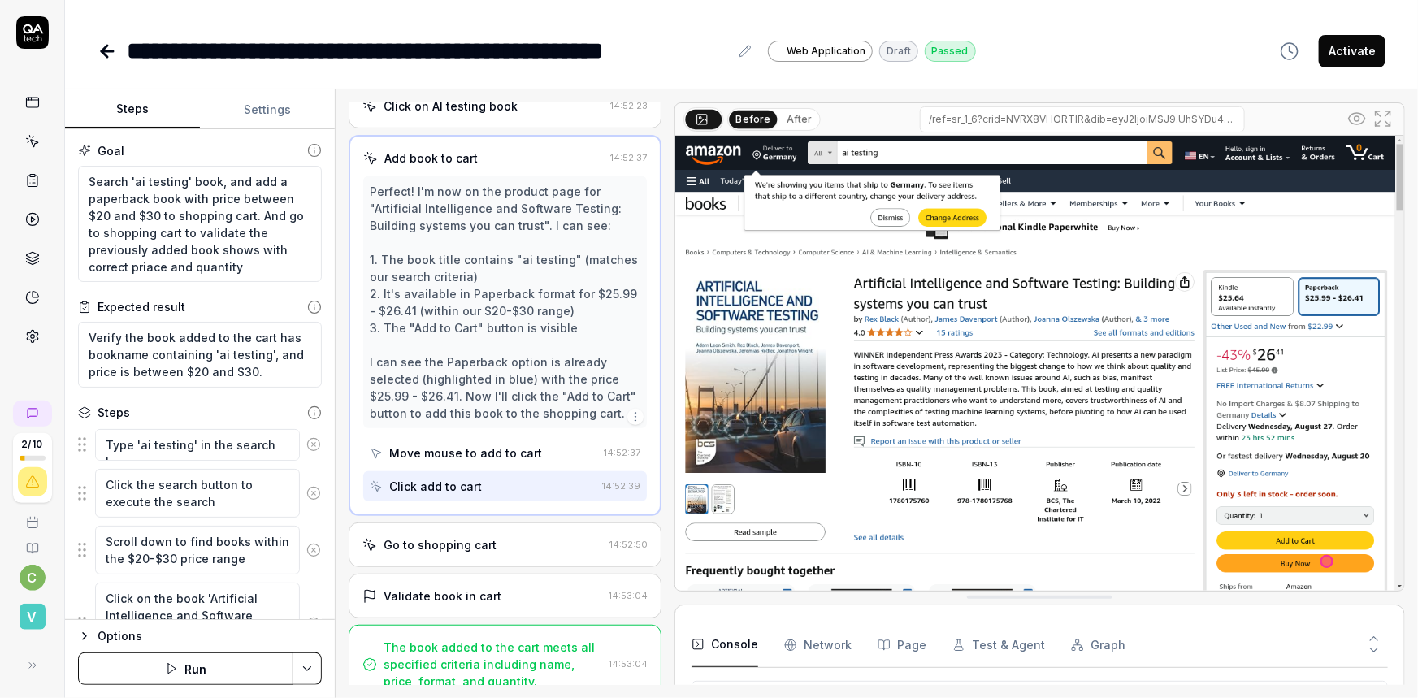
click at [406, 536] on div "Go to shopping cart" at bounding box center [440, 544] width 113 height 17
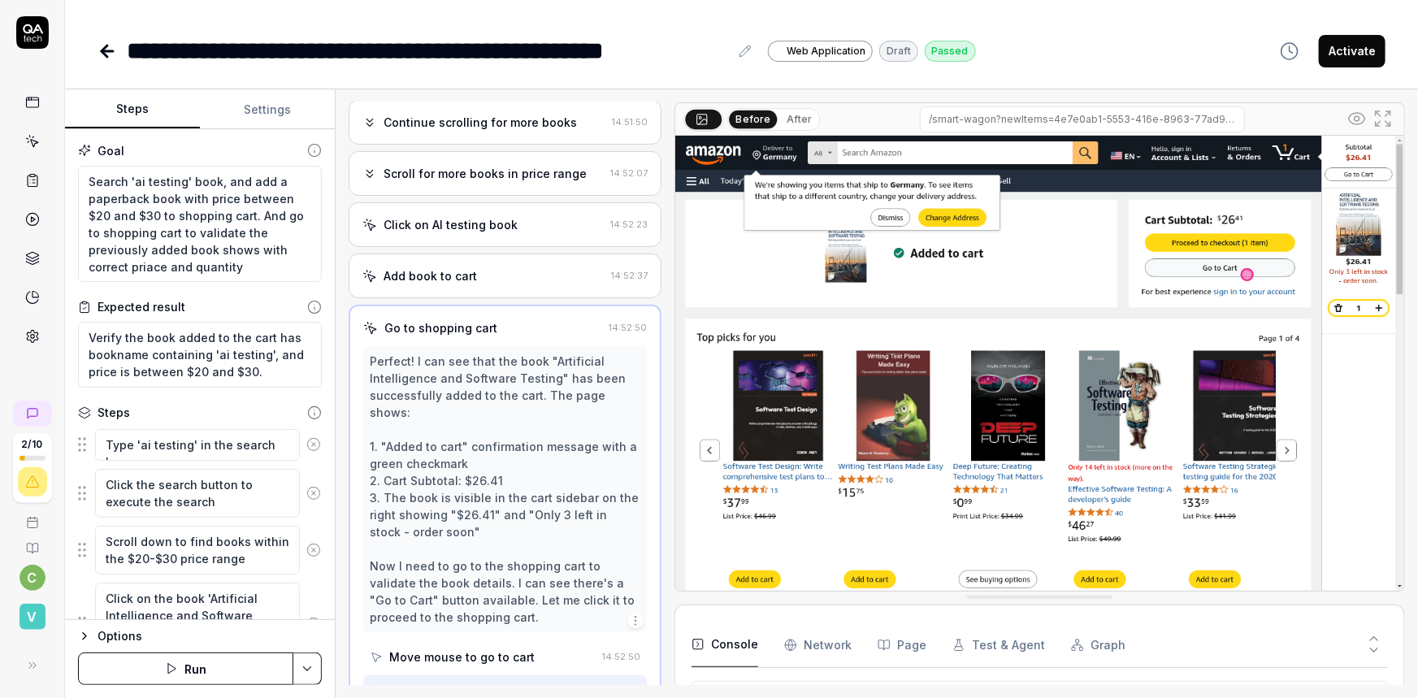
scroll to position [367, 0]
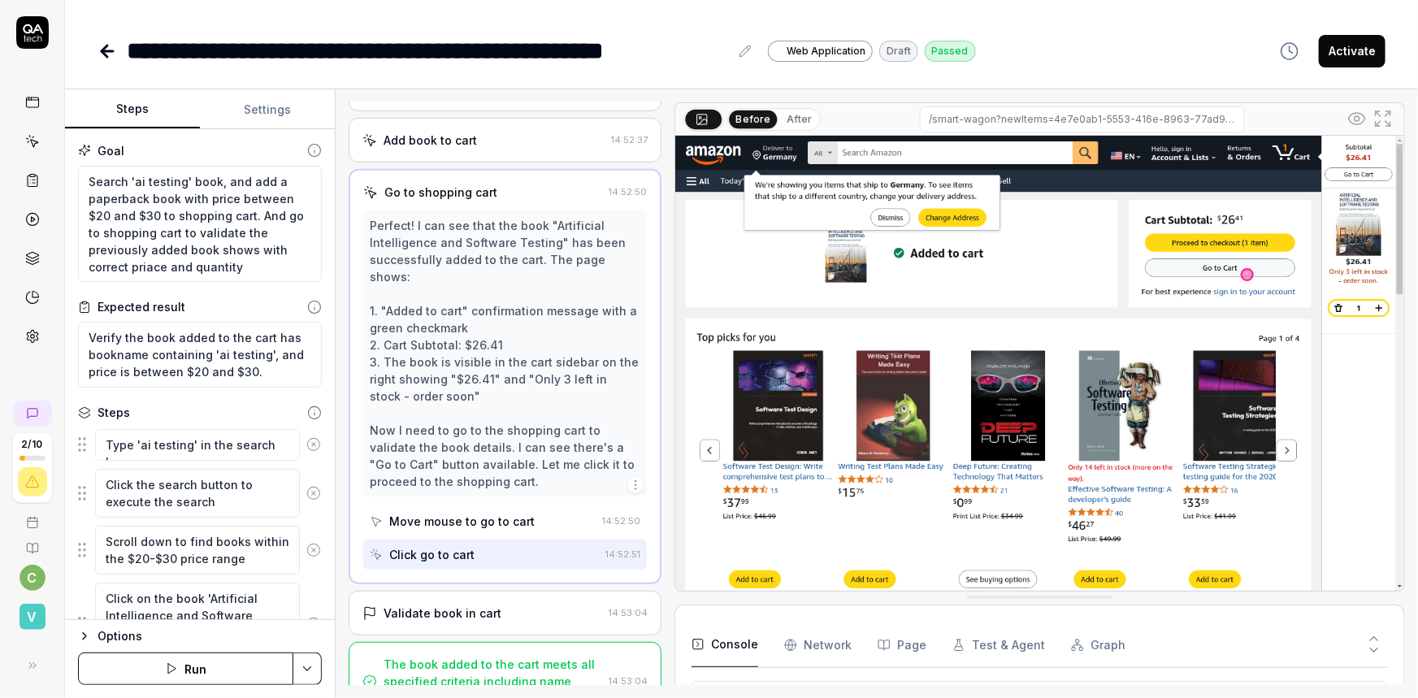
click at [411, 605] on div "Validate book in cart" at bounding box center [443, 613] width 118 height 17
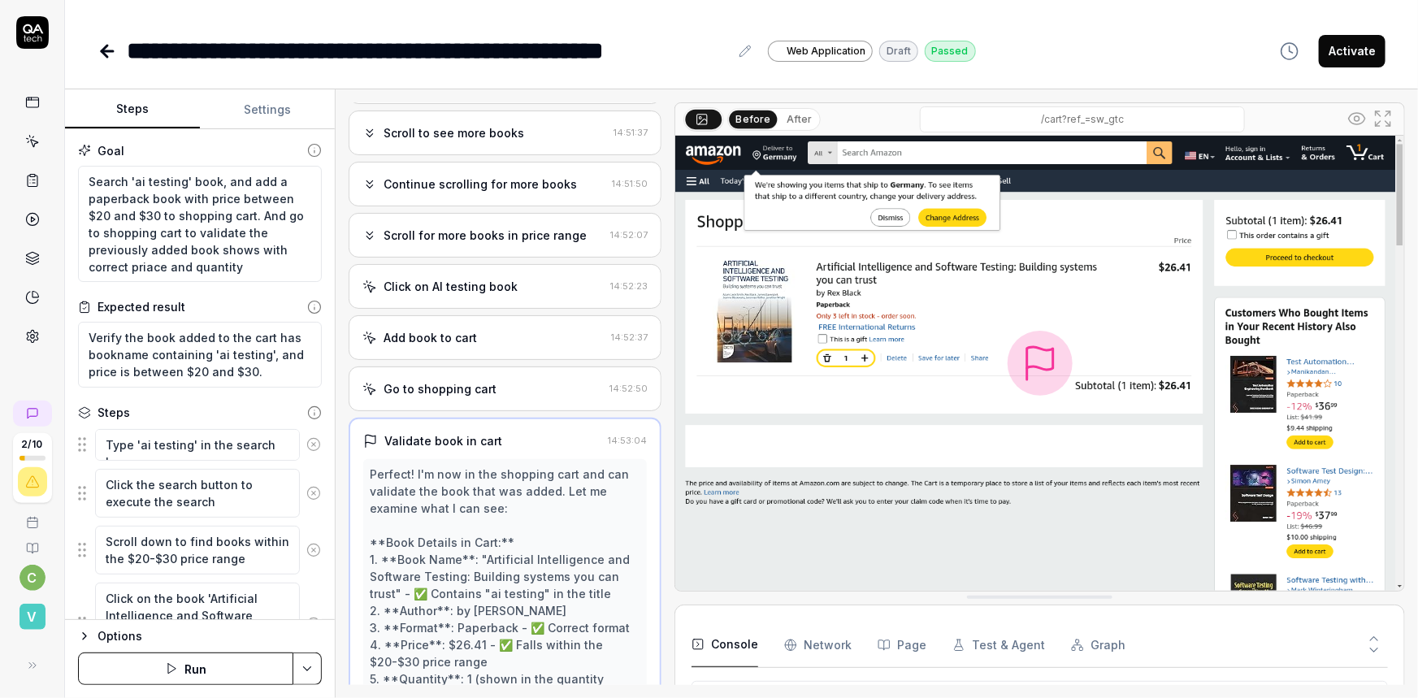
scroll to position [317, 0]
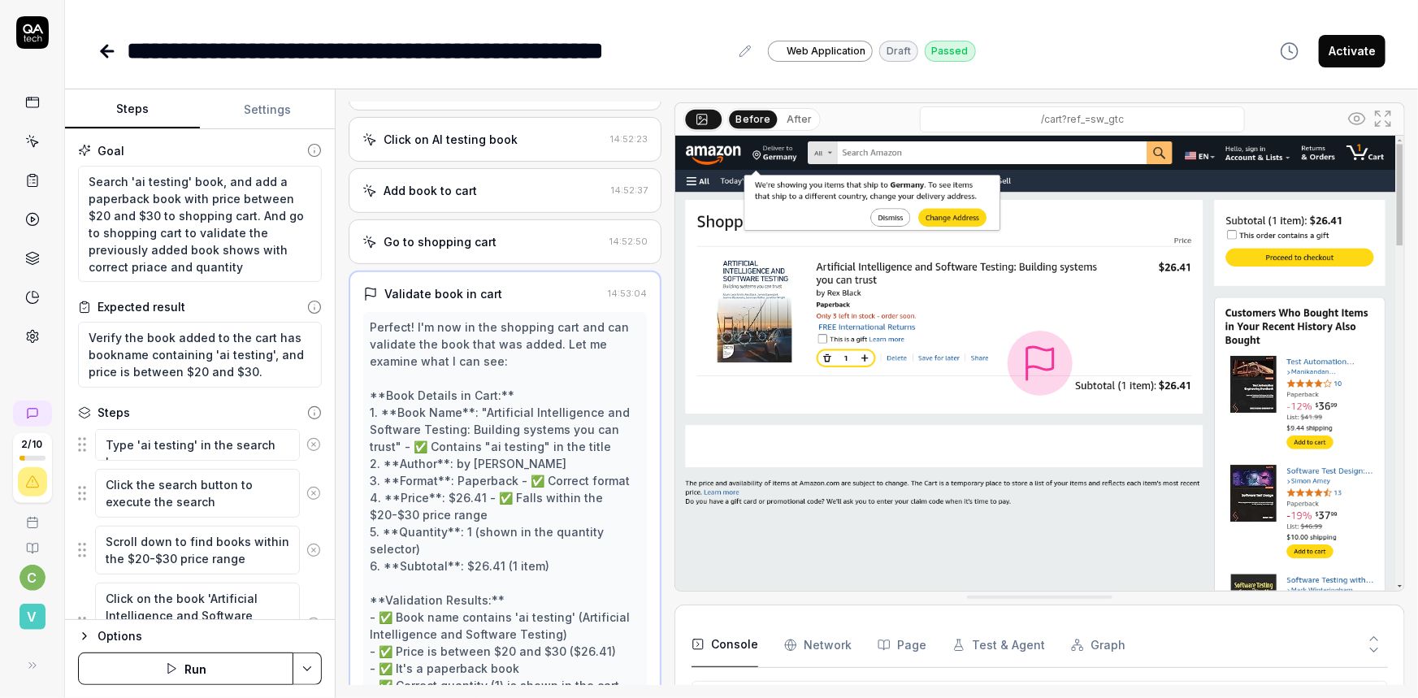
click at [452, 233] on div "Go to shopping cart" at bounding box center [483, 241] width 241 height 17
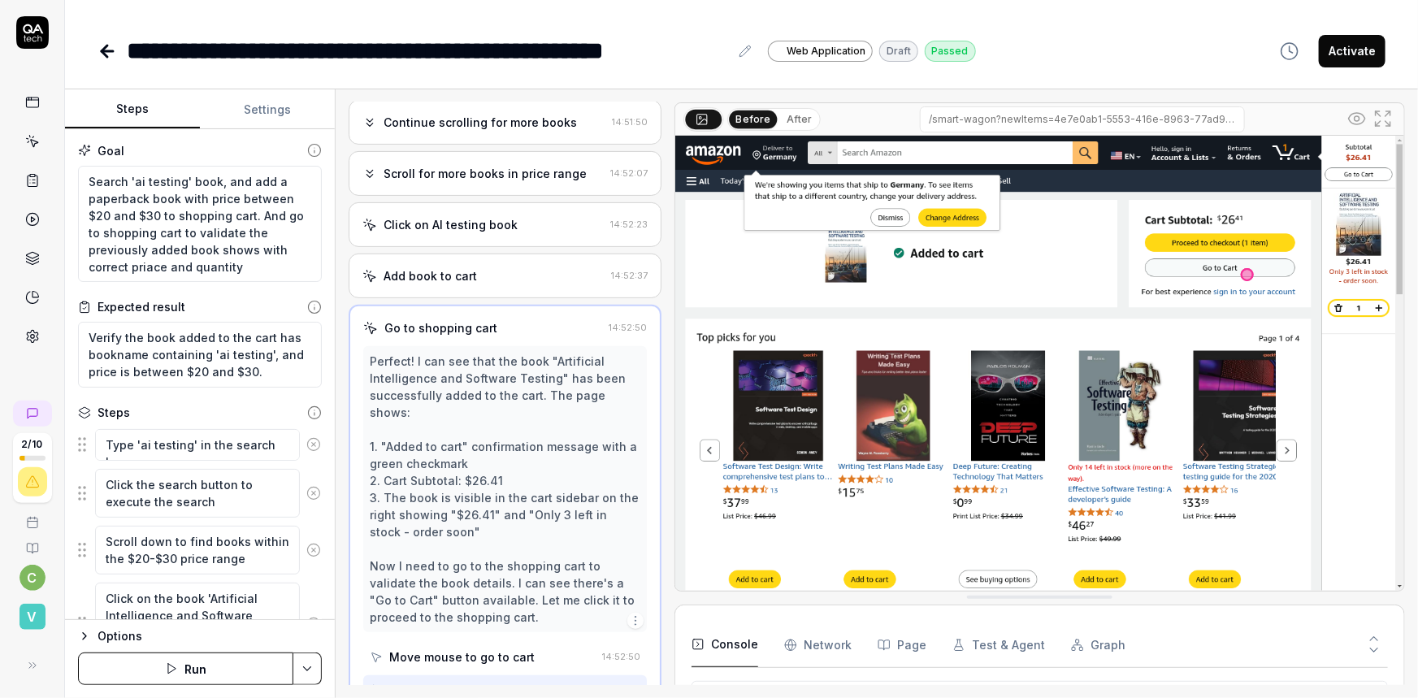
scroll to position [84, 0]
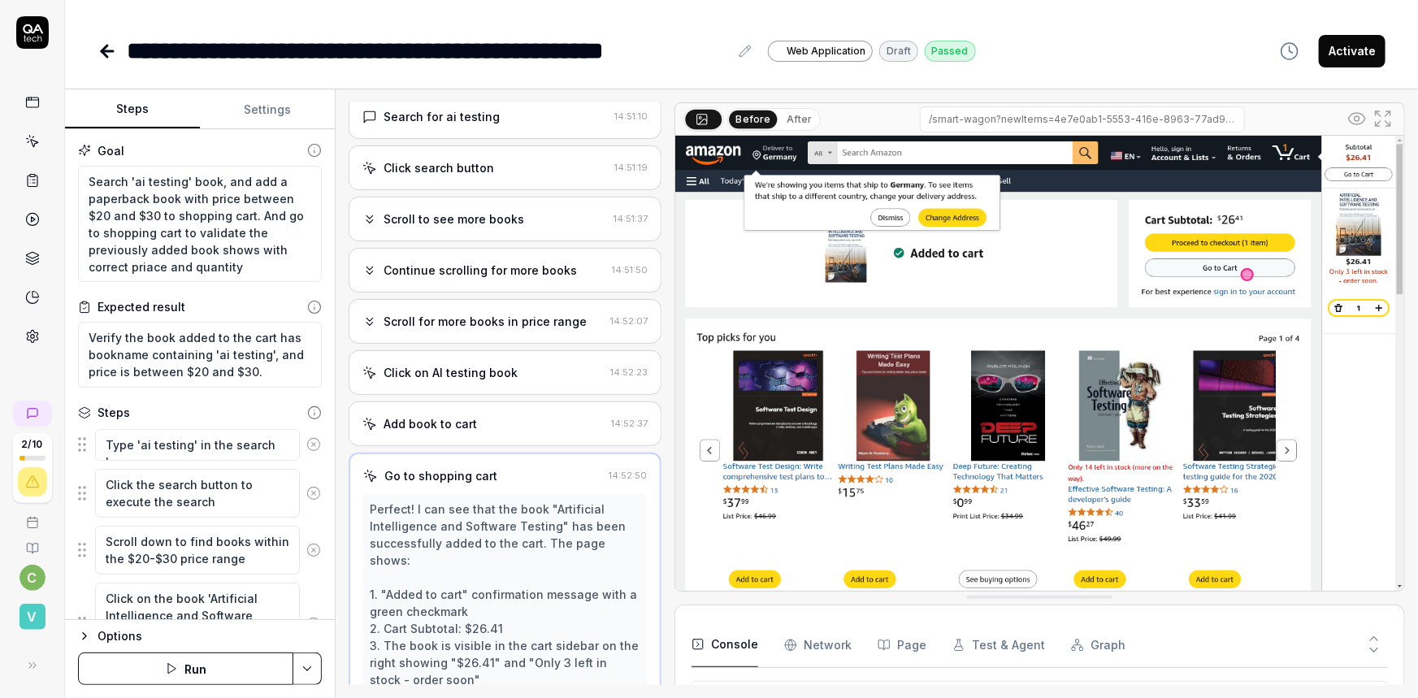
click at [435, 415] on div "Add book to cart 14:52:37" at bounding box center [505, 424] width 313 height 45
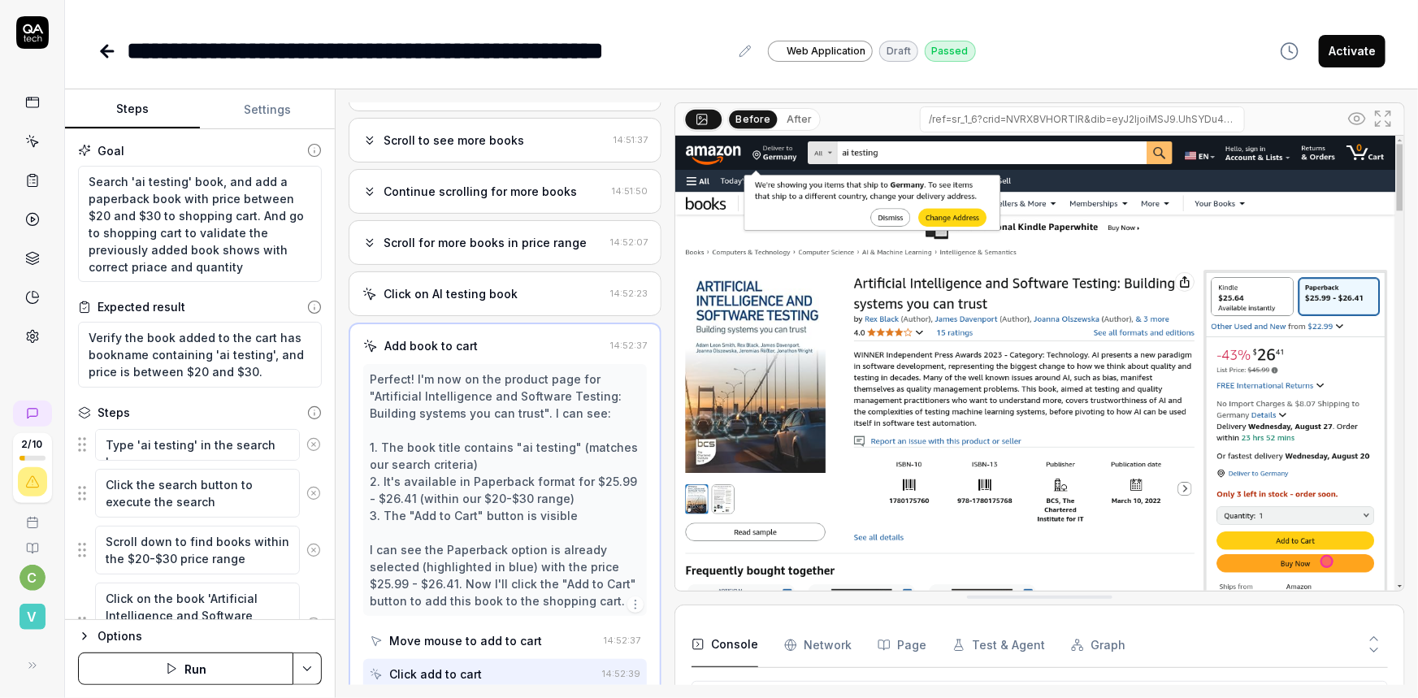
click at [461, 234] on div "Scroll for more books in price range" at bounding box center [485, 242] width 203 height 17
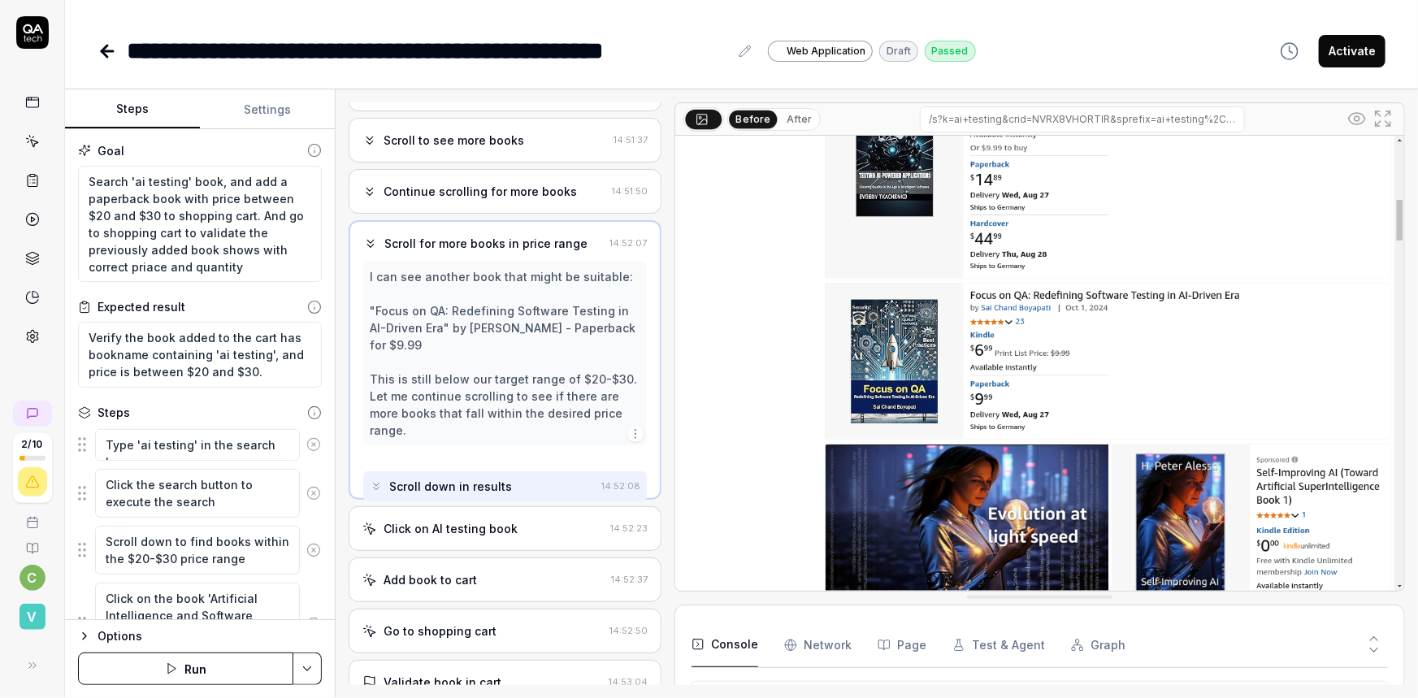
scroll to position [0, 0]
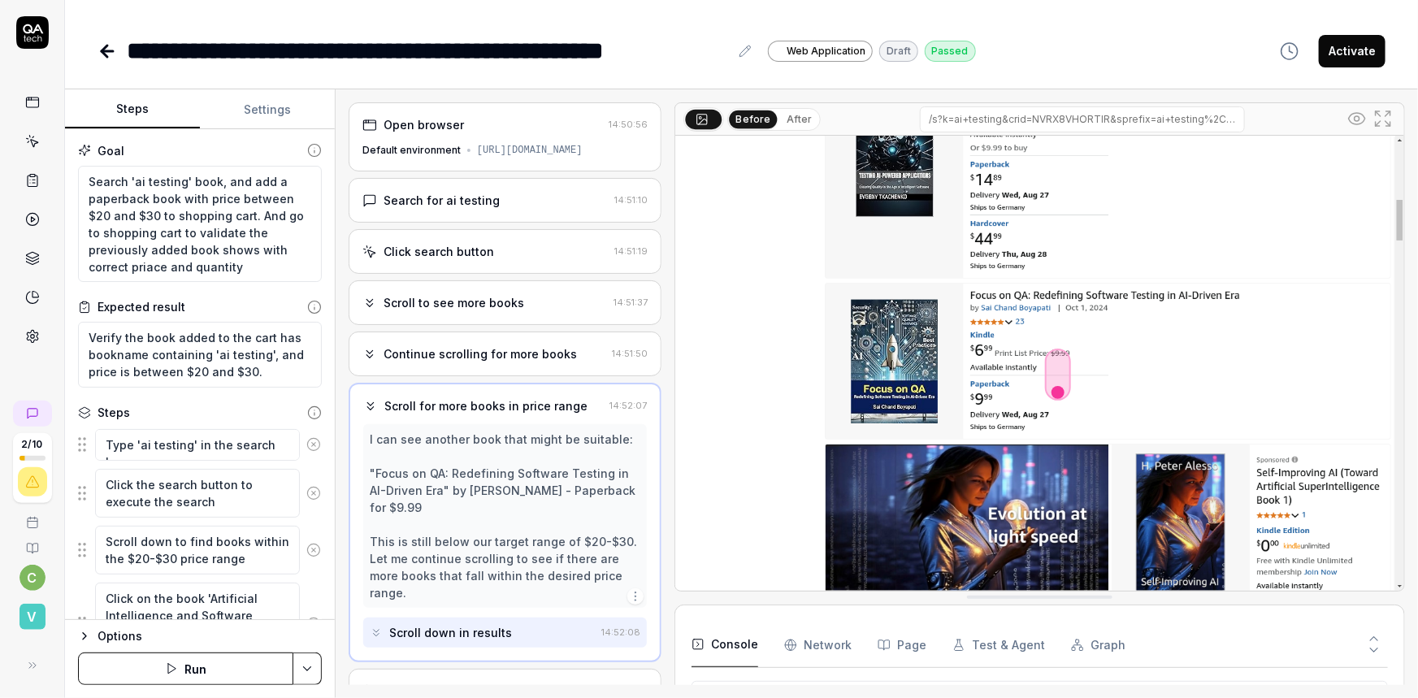
click at [384, 294] on div "Scroll to see more books" at bounding box center [454, 302] width 141 height 17
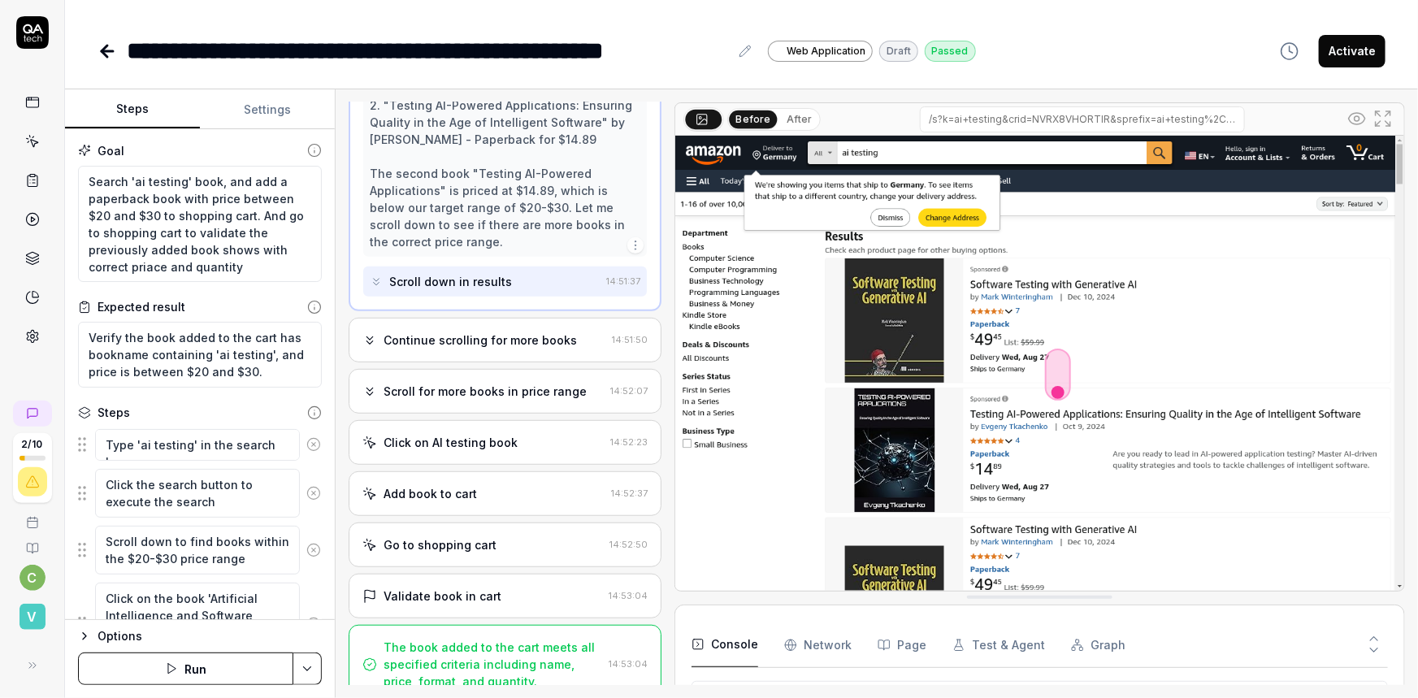
click at [427, 639] on div "The book added to the cart meets all specified criteria including name, price, …" at bounding box center [493, 664] width 219 height 51
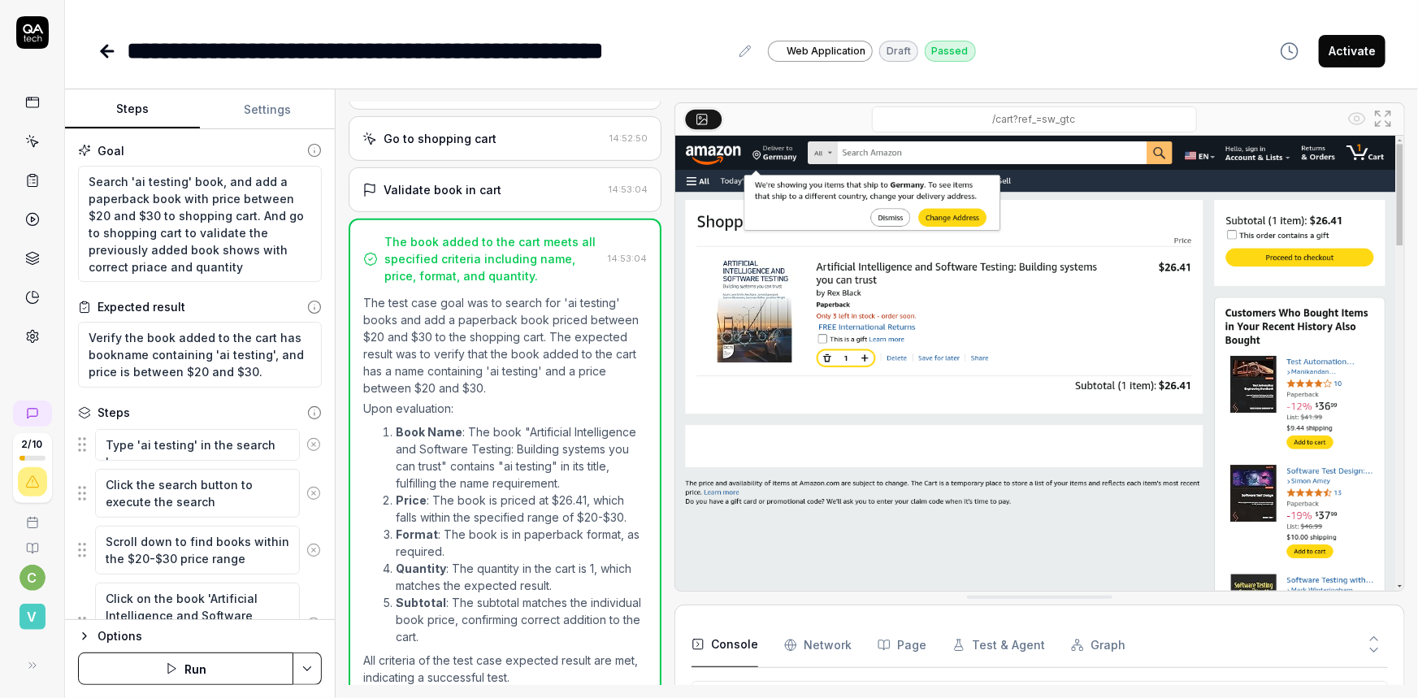
scroll to position [199, 0]
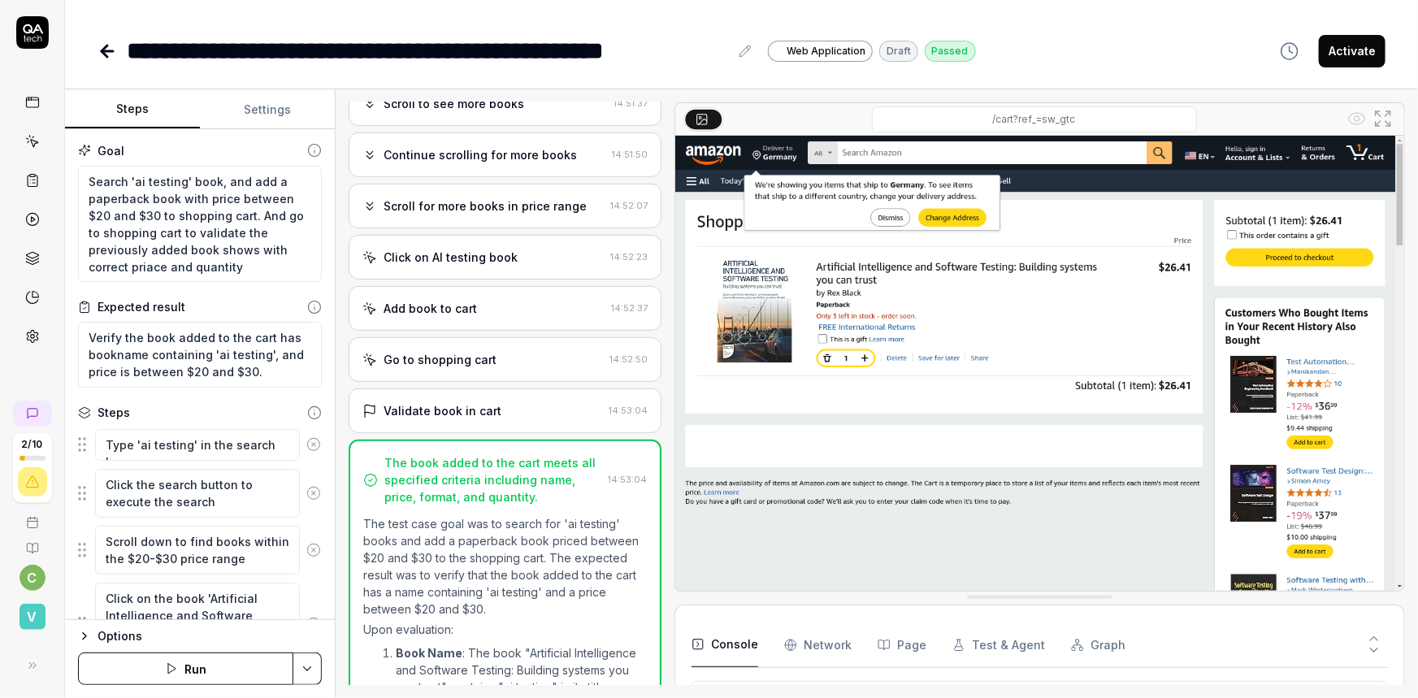
type textarea "*"
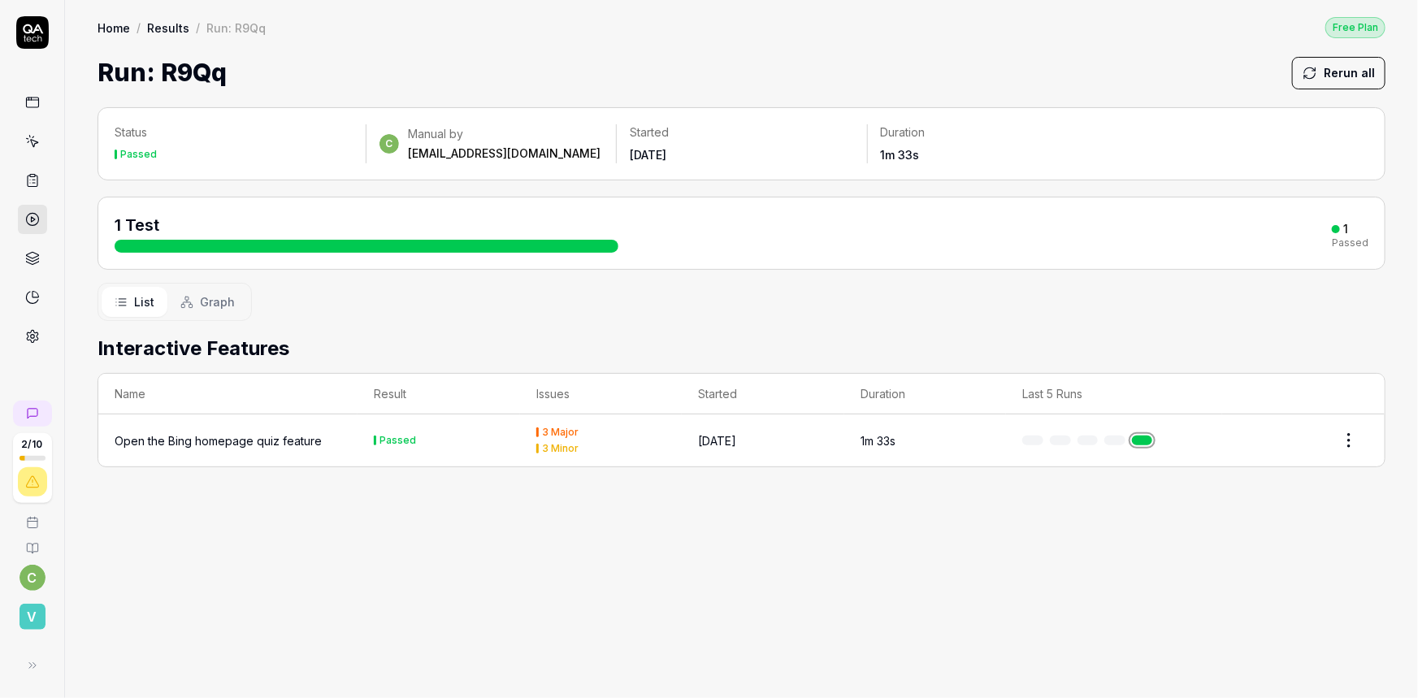
click at [1356, 402] on html "2 / 10 c v Home / Results / Run: R9Qq Free Plan Home / Results / Run: R9Qq Free…" at bounding box center [709, 349] width 1418 height 698
click at [807, 587] on html "2 / 10 c v Home / Results / Run: R9Qq Free Plan Home / Results / Run: R9Qq Free…" at bounding box center [709, 349] width 1418 height 698
click at [200, 293] on span "Graph" at bounding box center [217, 301] width 35 height 17
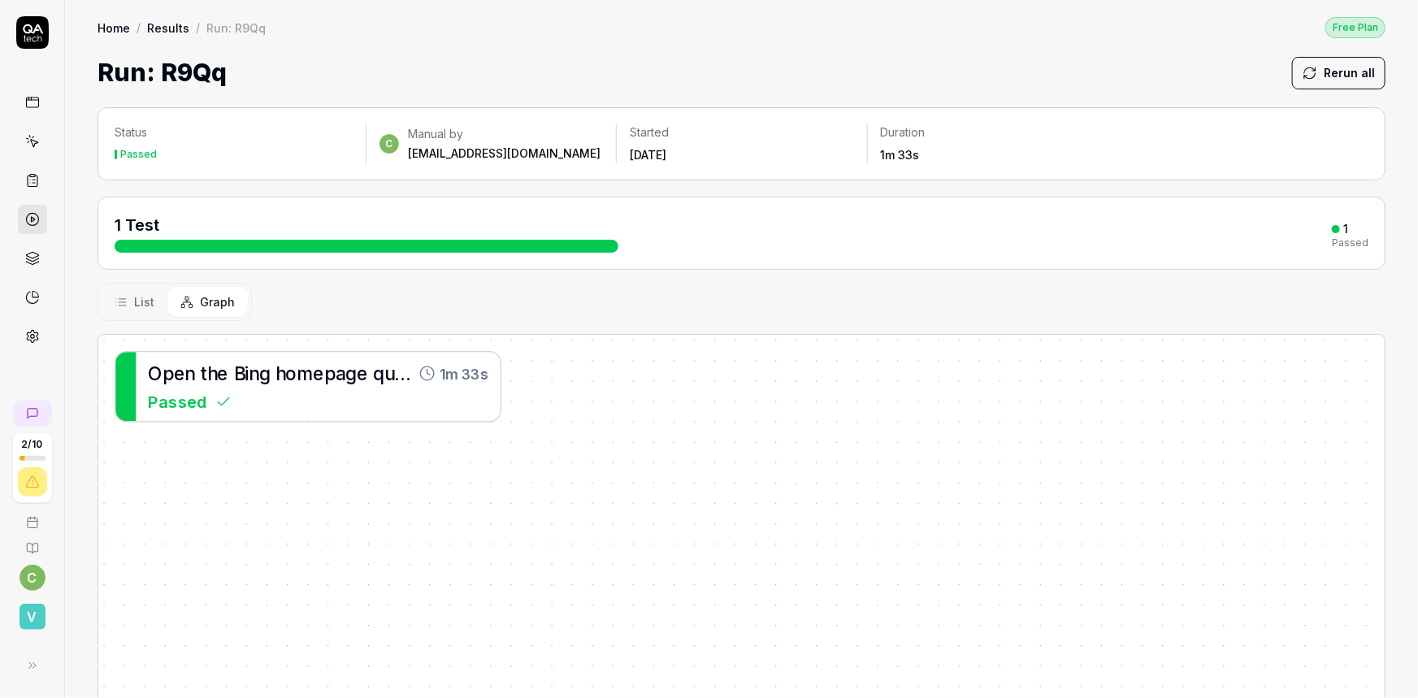
click at [134, 293] on span "List" at bounding box center [144, 301] width 20 height 17
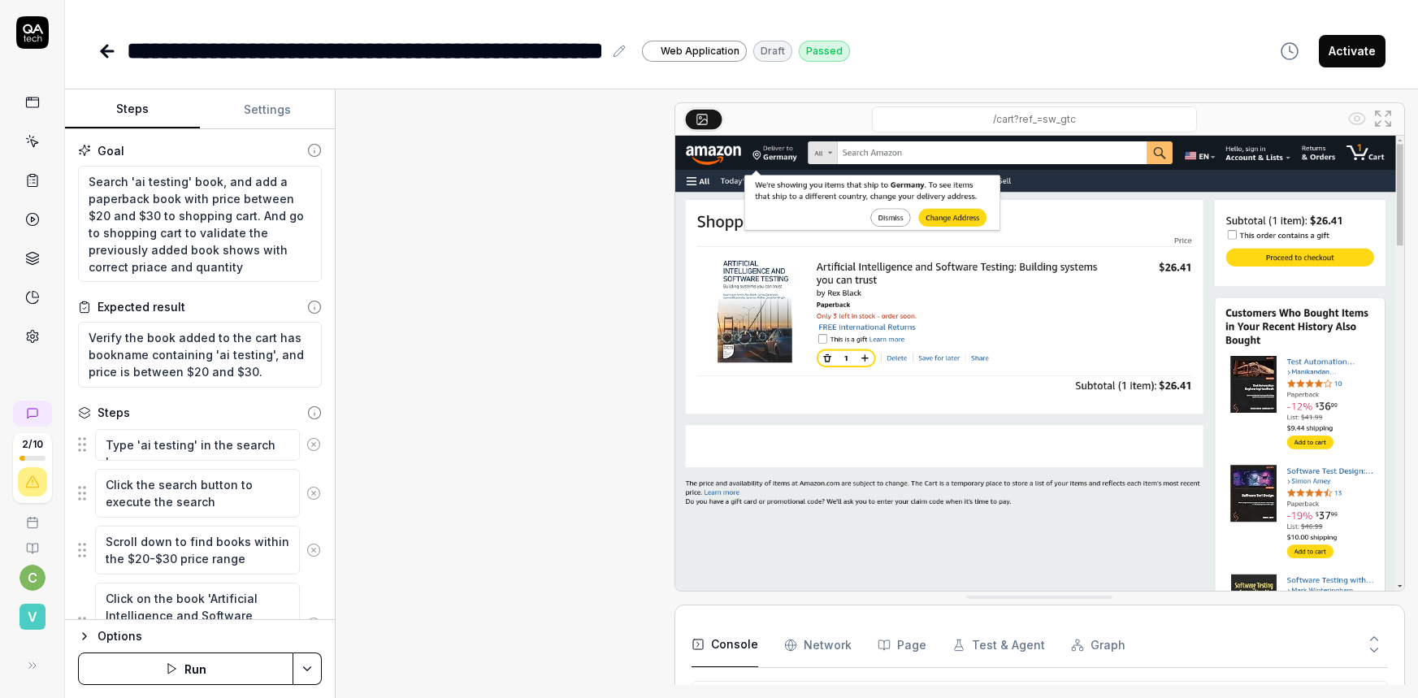
type textarea "*"
